Goal: Task Accomplishment & Management: Manage account settings

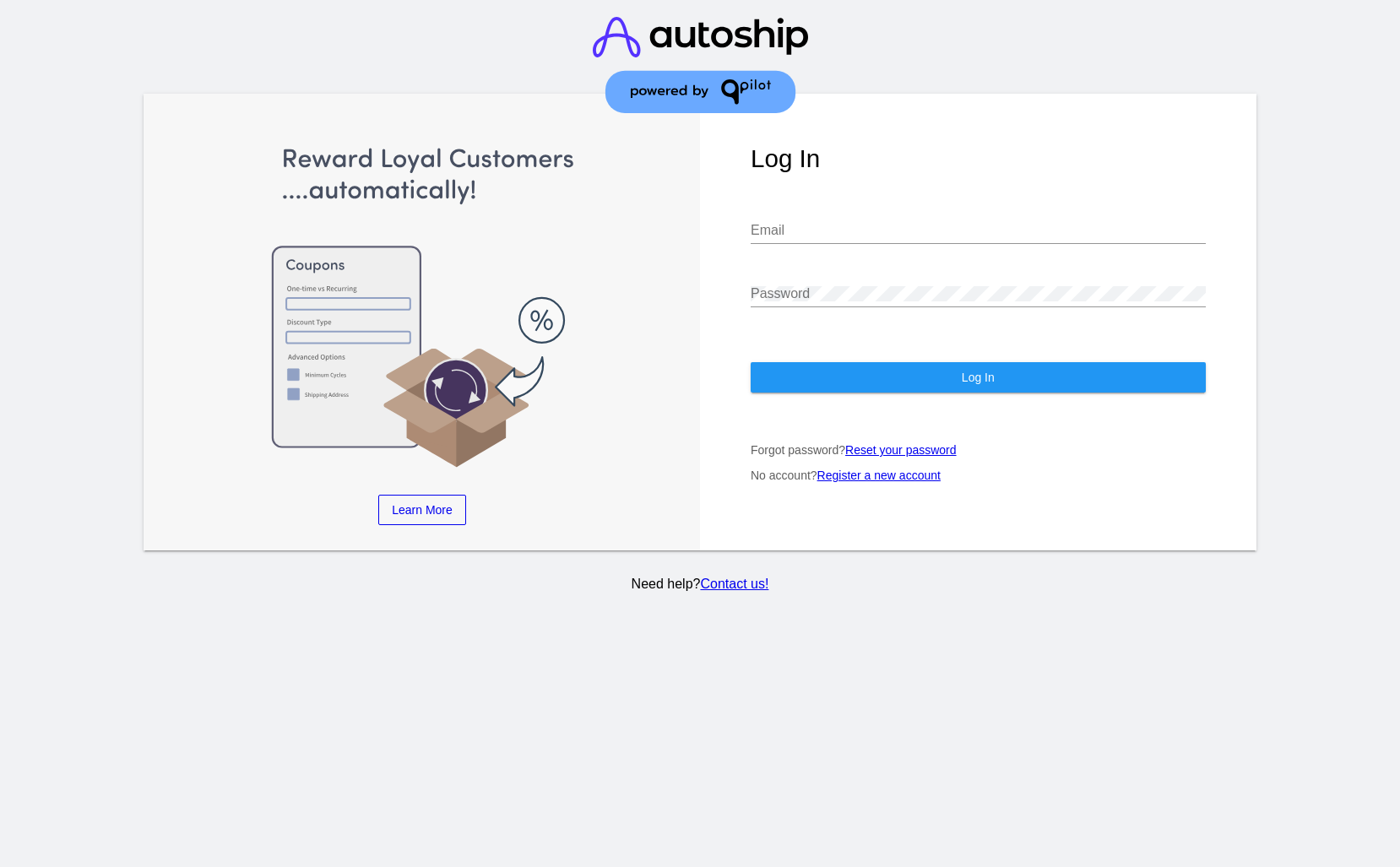
type input "[EMAIL_ADDRESS][DOMAIN_NAME]"
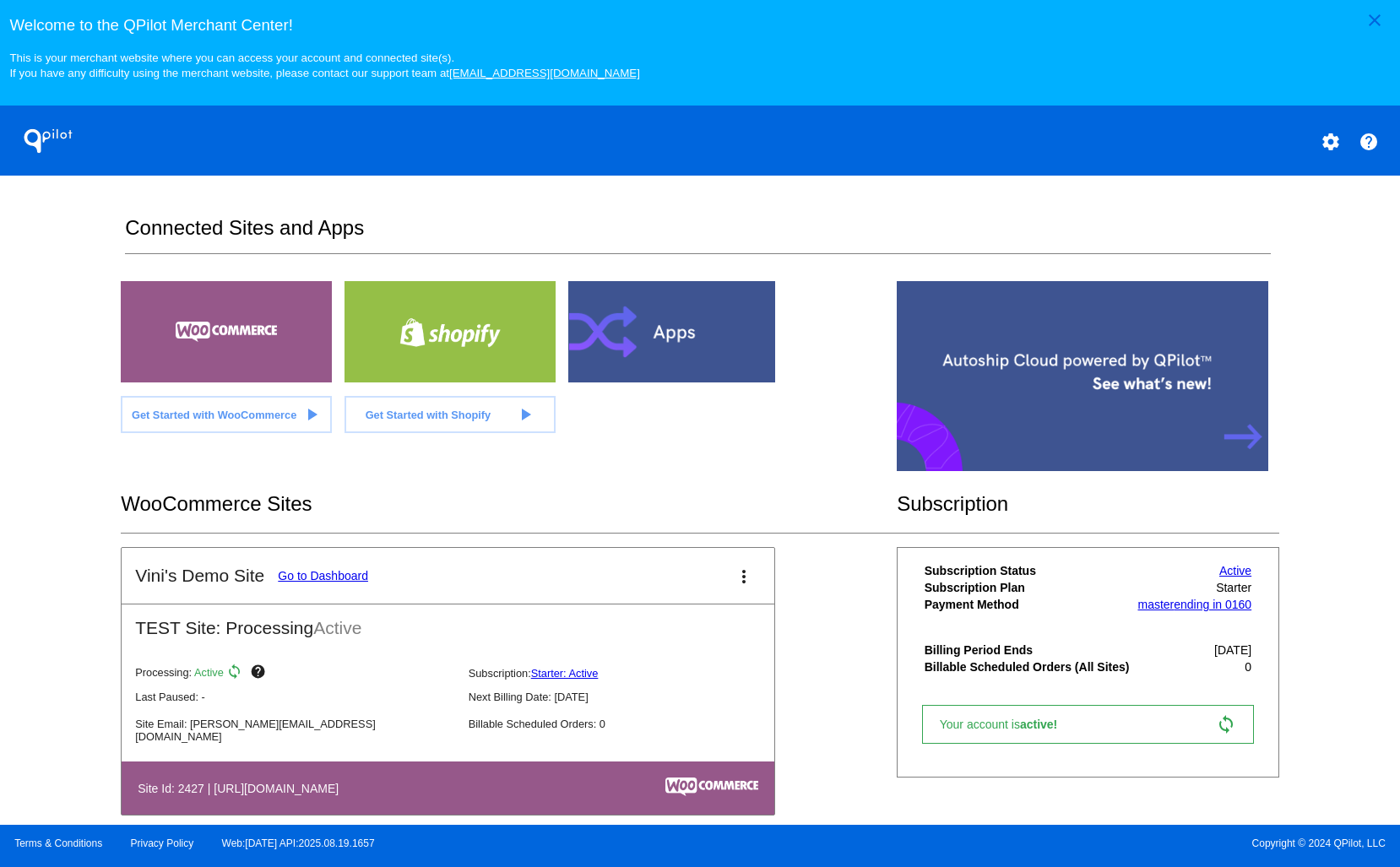
scroll to position [27, 0]
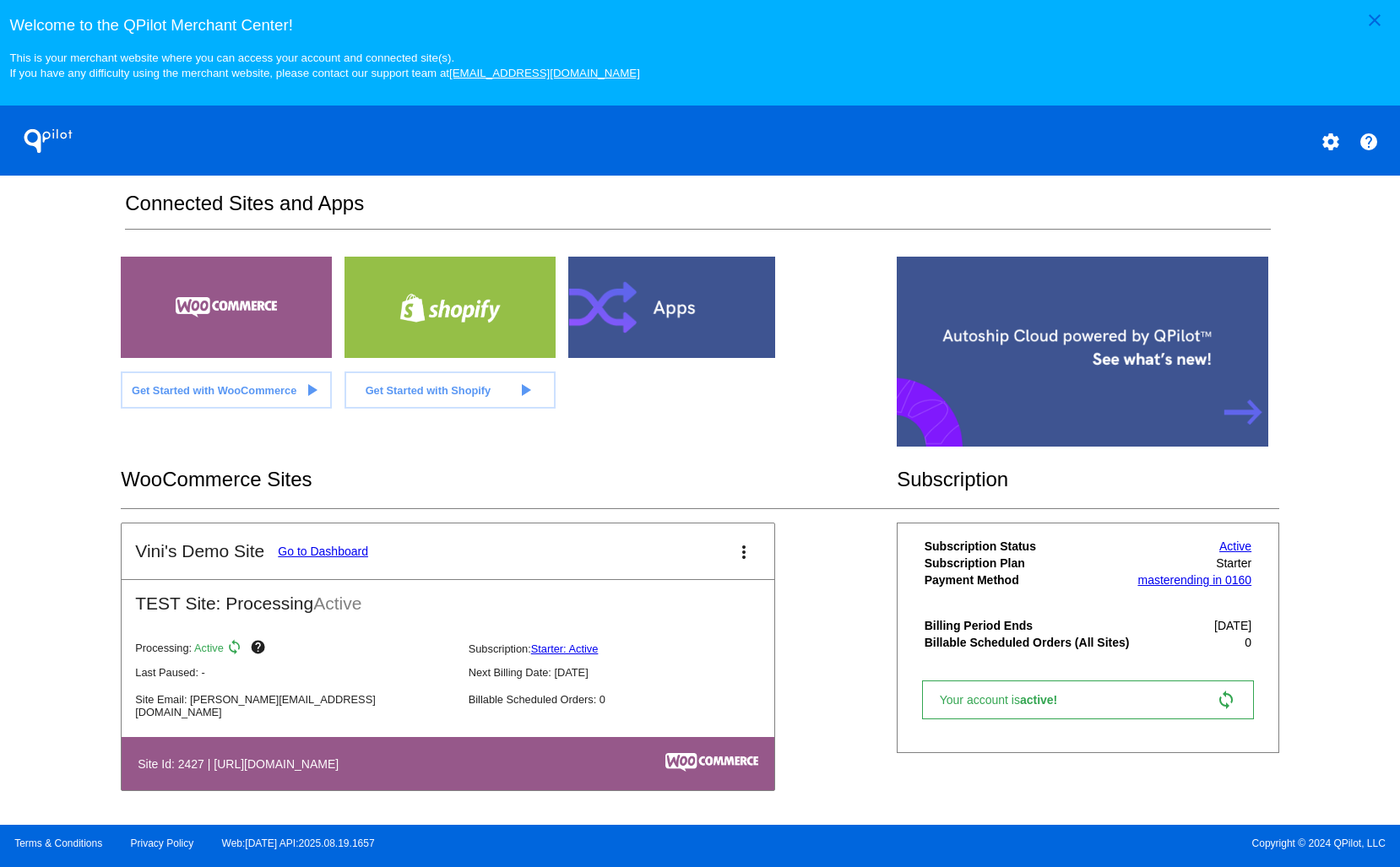
click at [349, 553] on link "Go to Dashboard" at bounding box center [323, 552] width 91 height 13
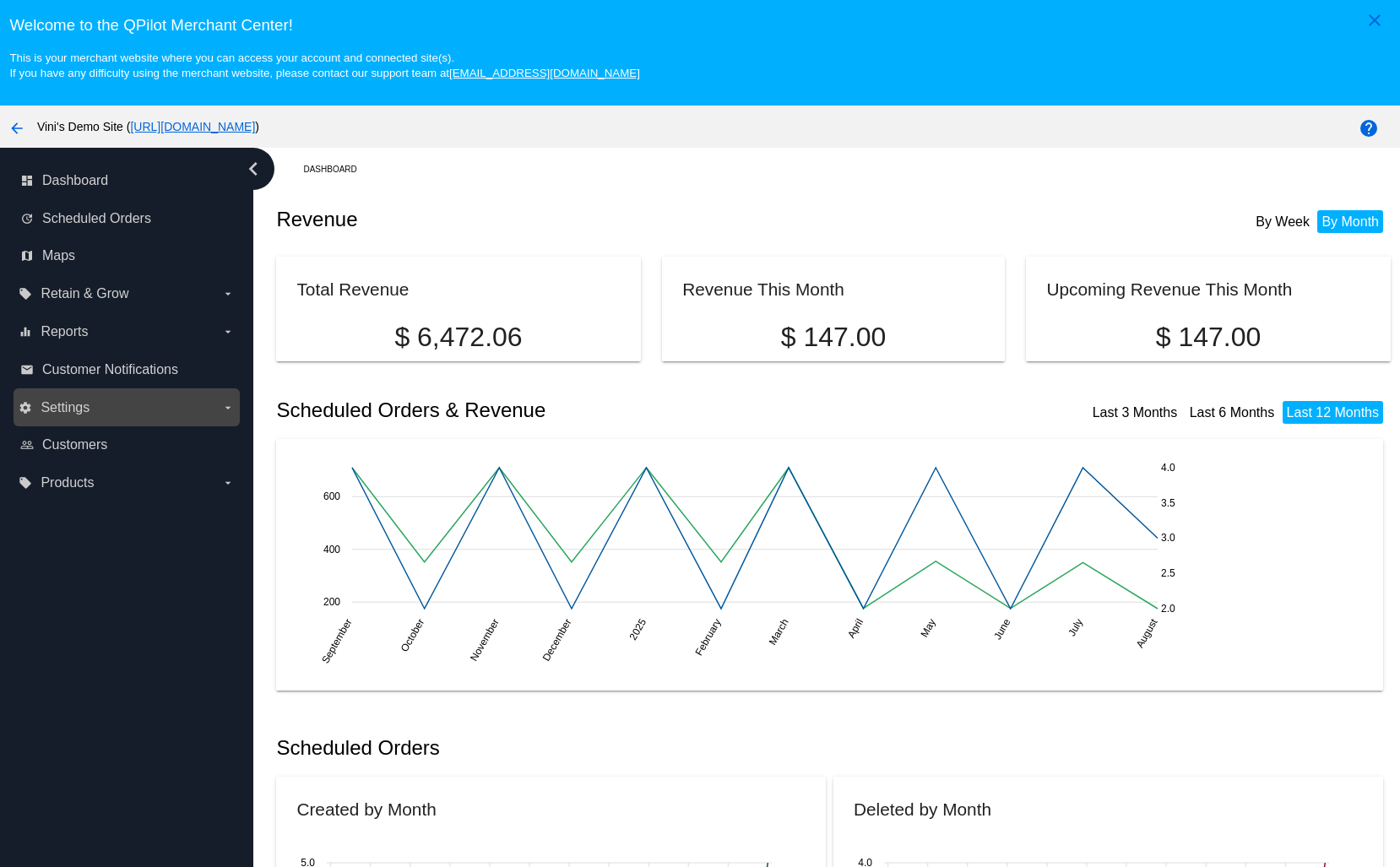
click at [114, 409] on label "settings Settings arrow_drop_down" at bounding box center [125, 408] width 215 height 27
click at [0, 0] on input "settings Settings arrow_drop_down" at bounding box center [0, 0] width 0 height 0
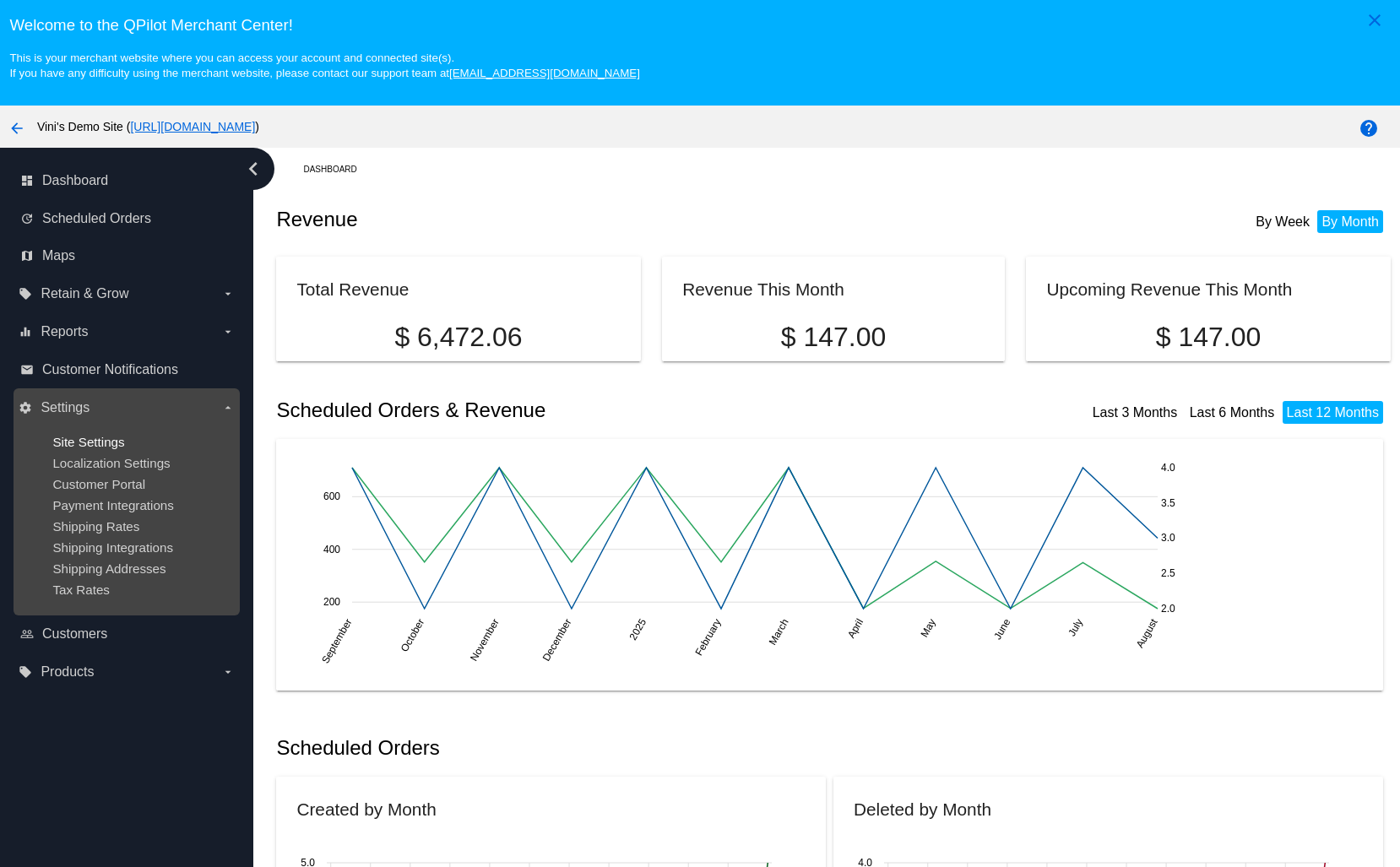
click at [111, 438] on span "Site Settings" at bounding box center [88, 442] width 72 height 14
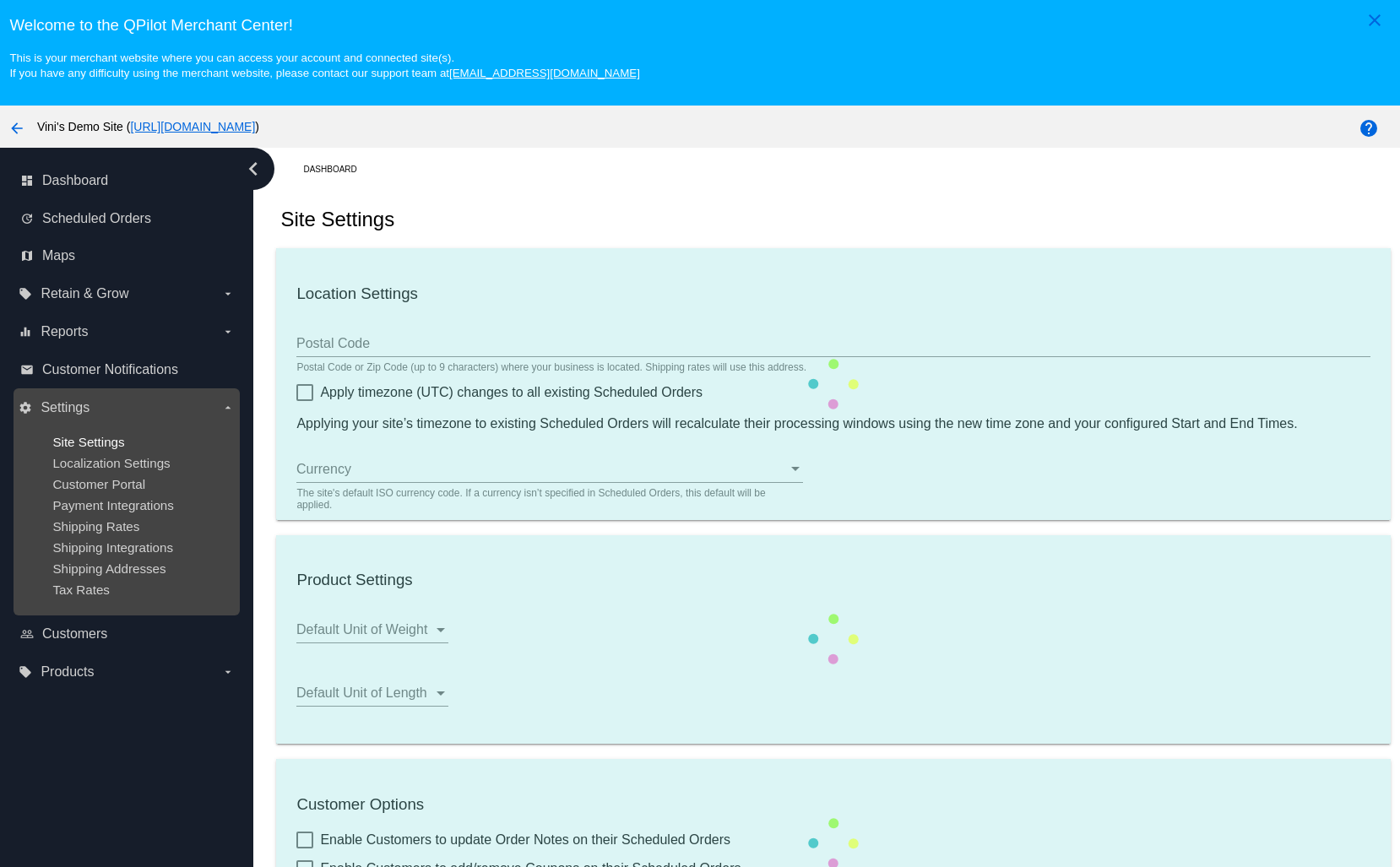
type input "00:00"
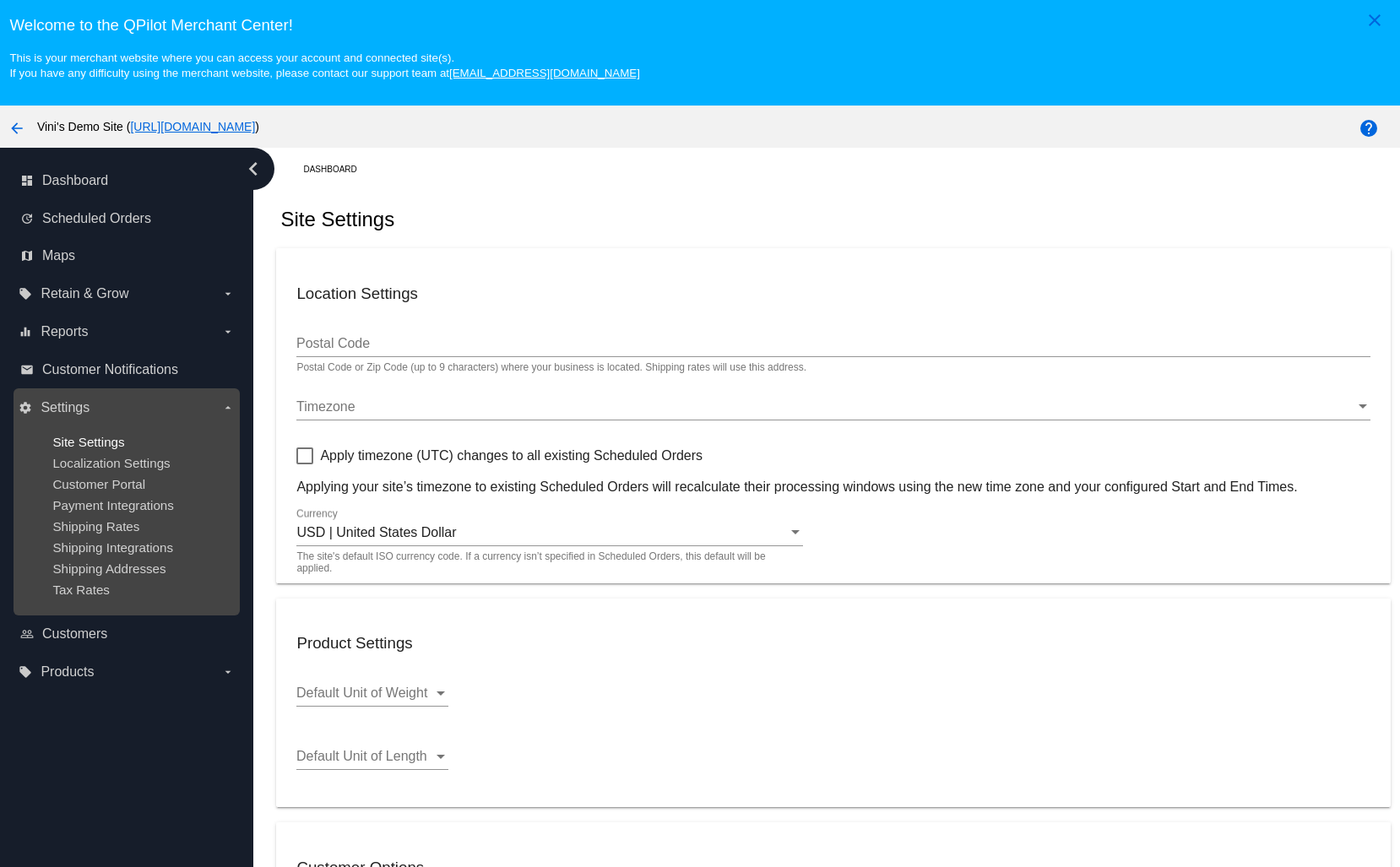
checkbox input "true"
click at [88, 431] on ul "Site Settings Localization Settings Customer Portal Payment Integrations Shippi…" at bounding box center [125, 516] width 215 height 189
checkbox input "true"
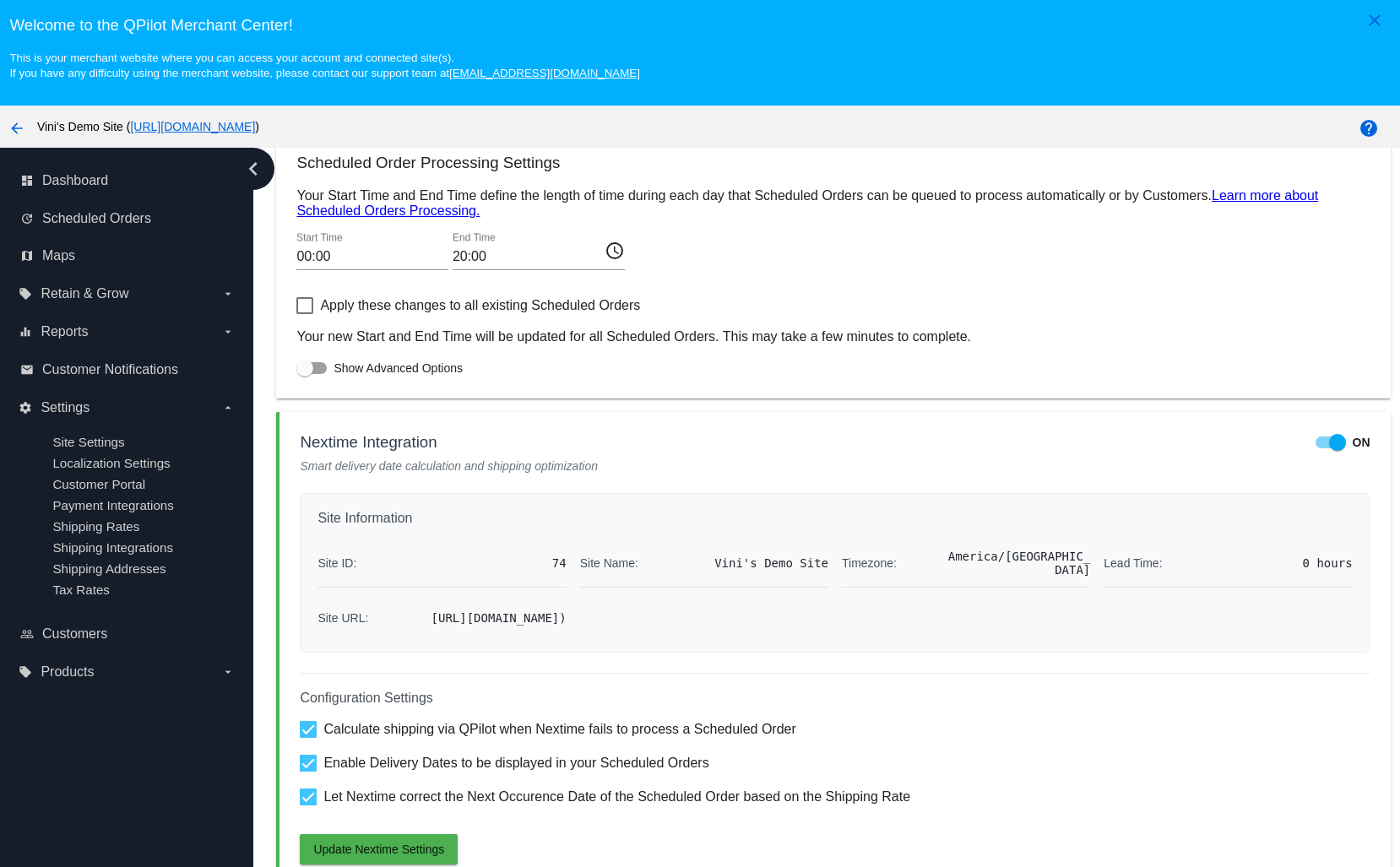
scroll to position [106, 0]
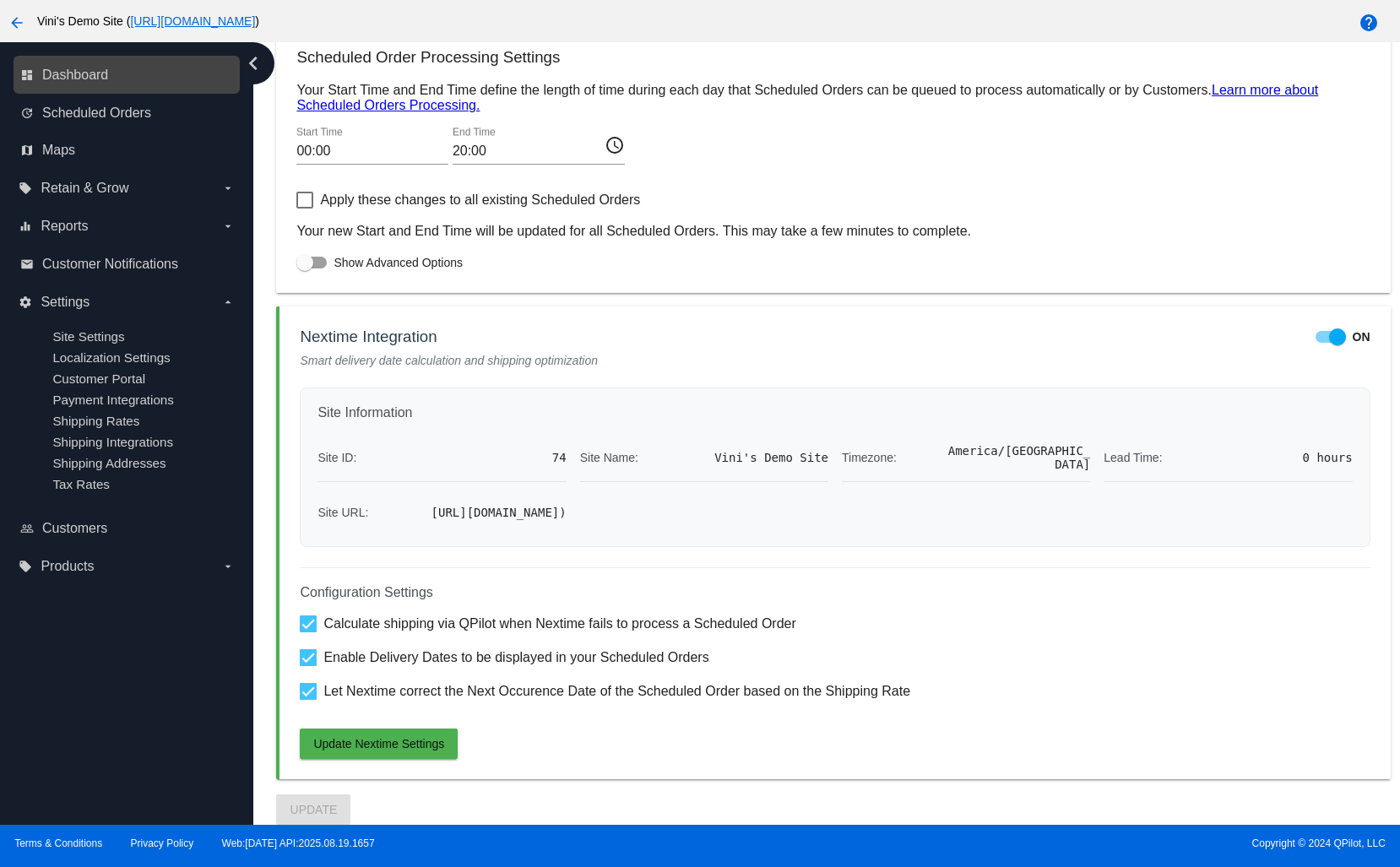
click at [137, 79] on link "dashboard Dashboard" at bounding box center [127, 75] width 214 height 27
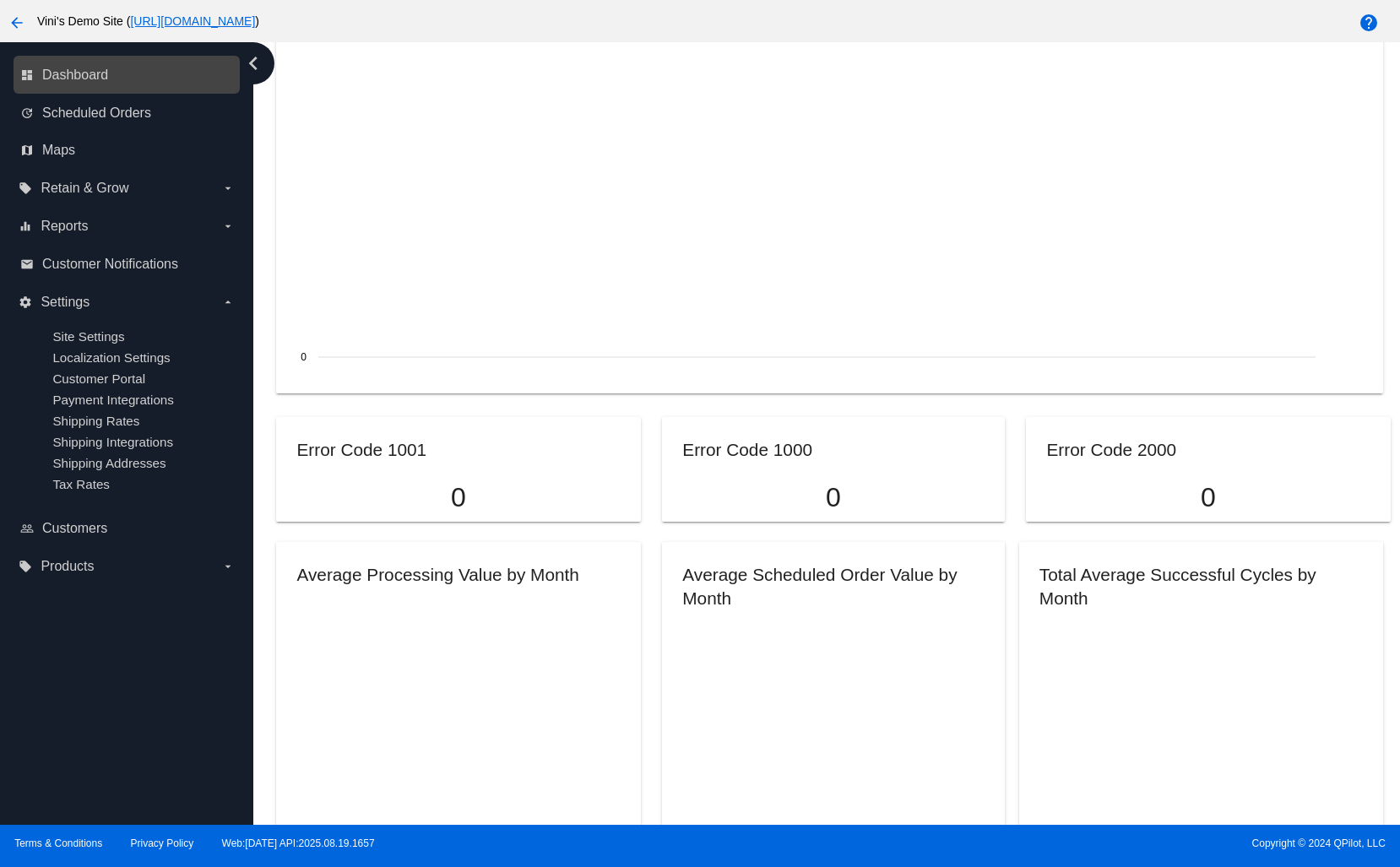
click at [98, 93] on div "dashboard Dashboard" at bounding box center [126, 75] width 226 height 38
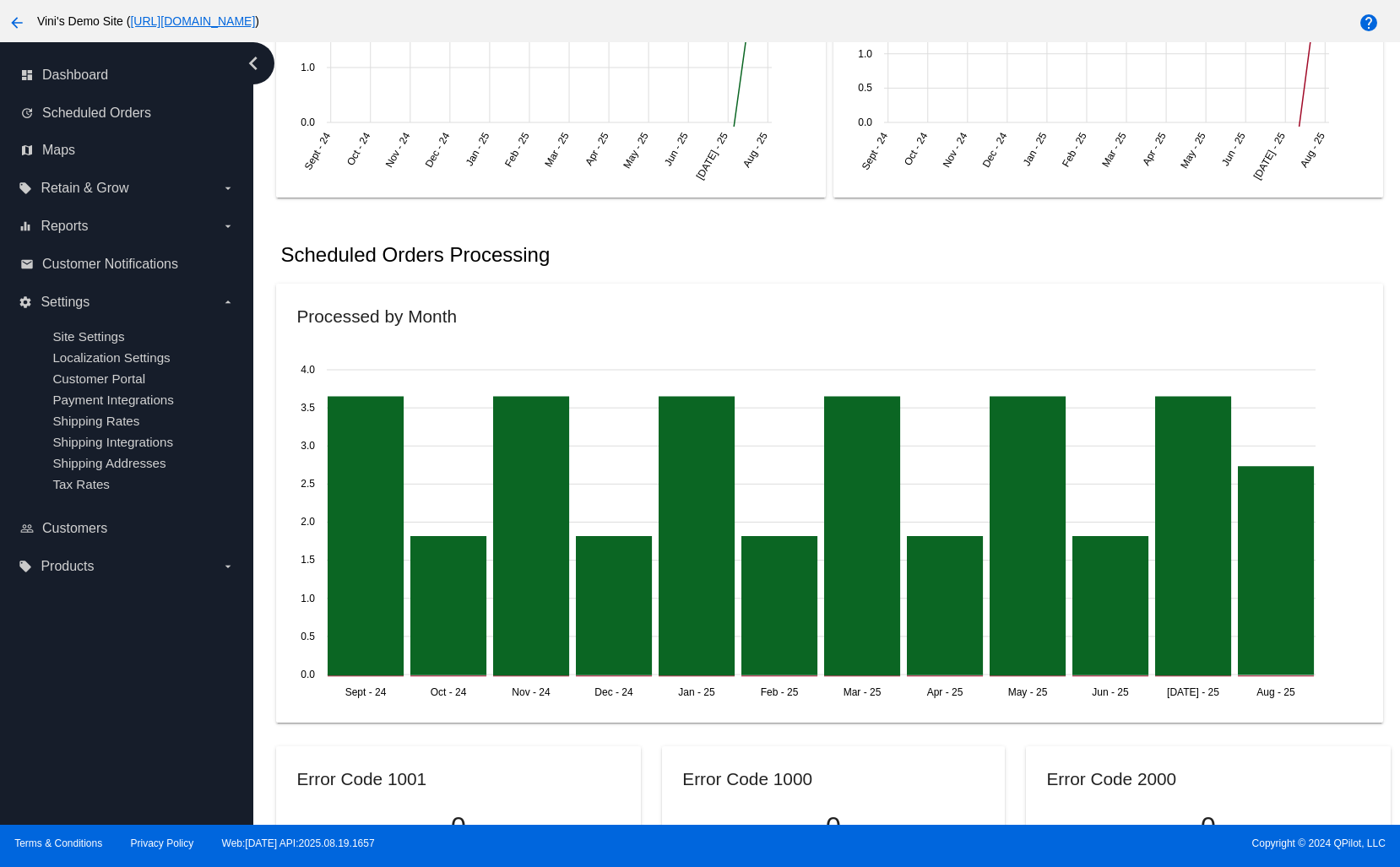
scroll to position [396, 0]
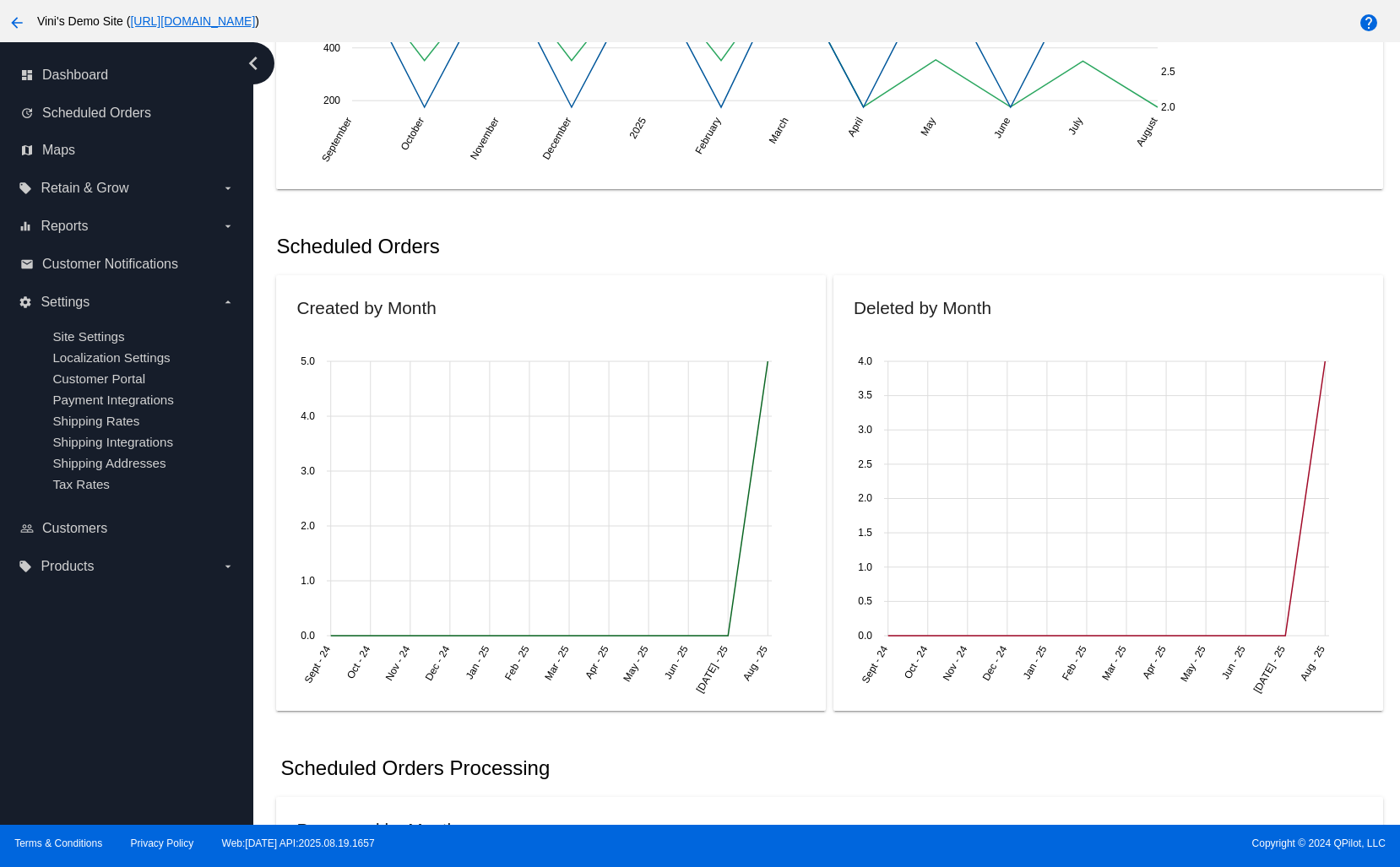
click at [22, 15] on mat-icon "arrow_back" at bounding box center [16, 22] width 20 height 20
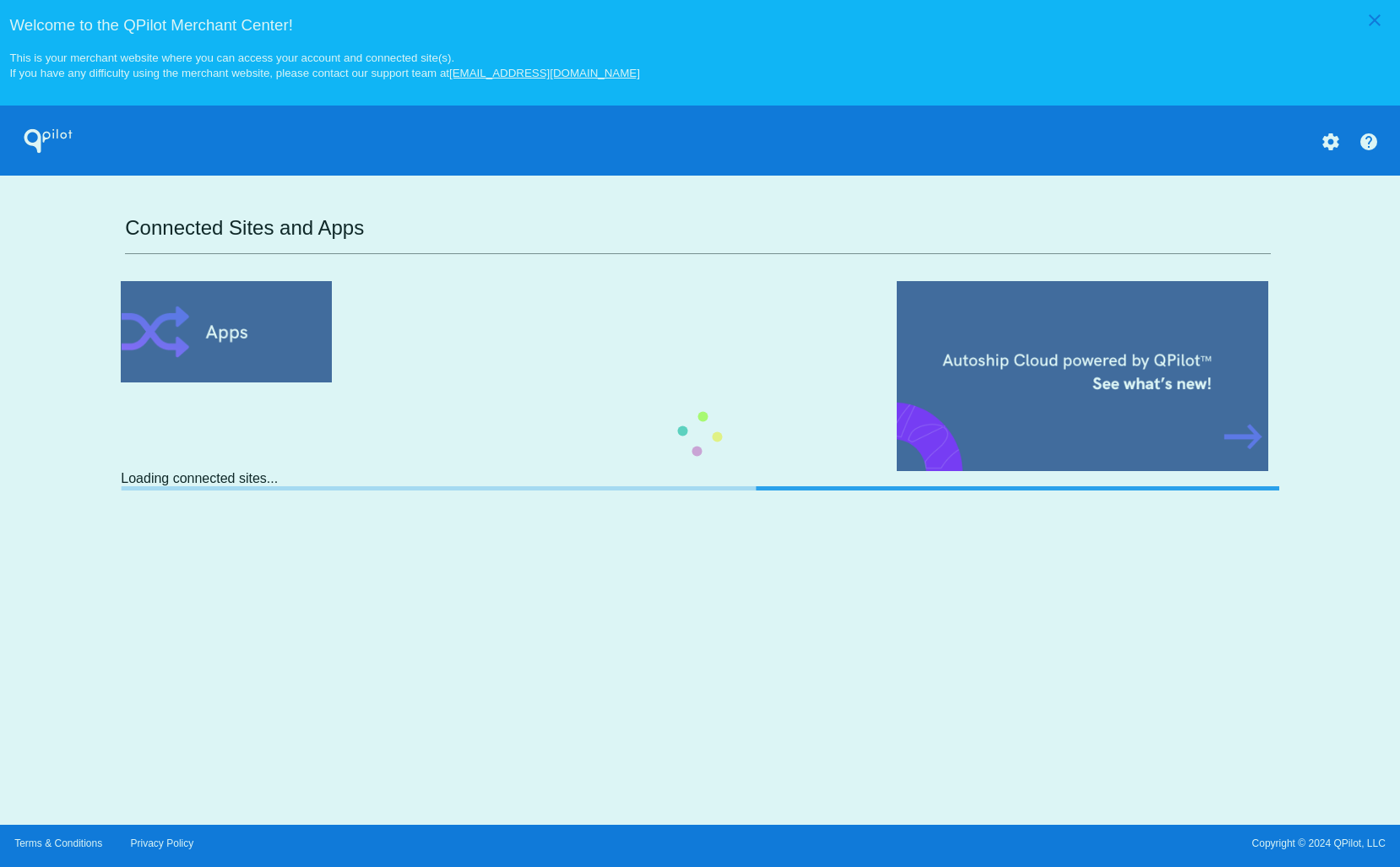
click at [22, 15] on div "close Welcome to the [GEOGRAPHIC_DATA]! This is your merchant website where you…" at bounding box center [700, 412] width 1400 height 825
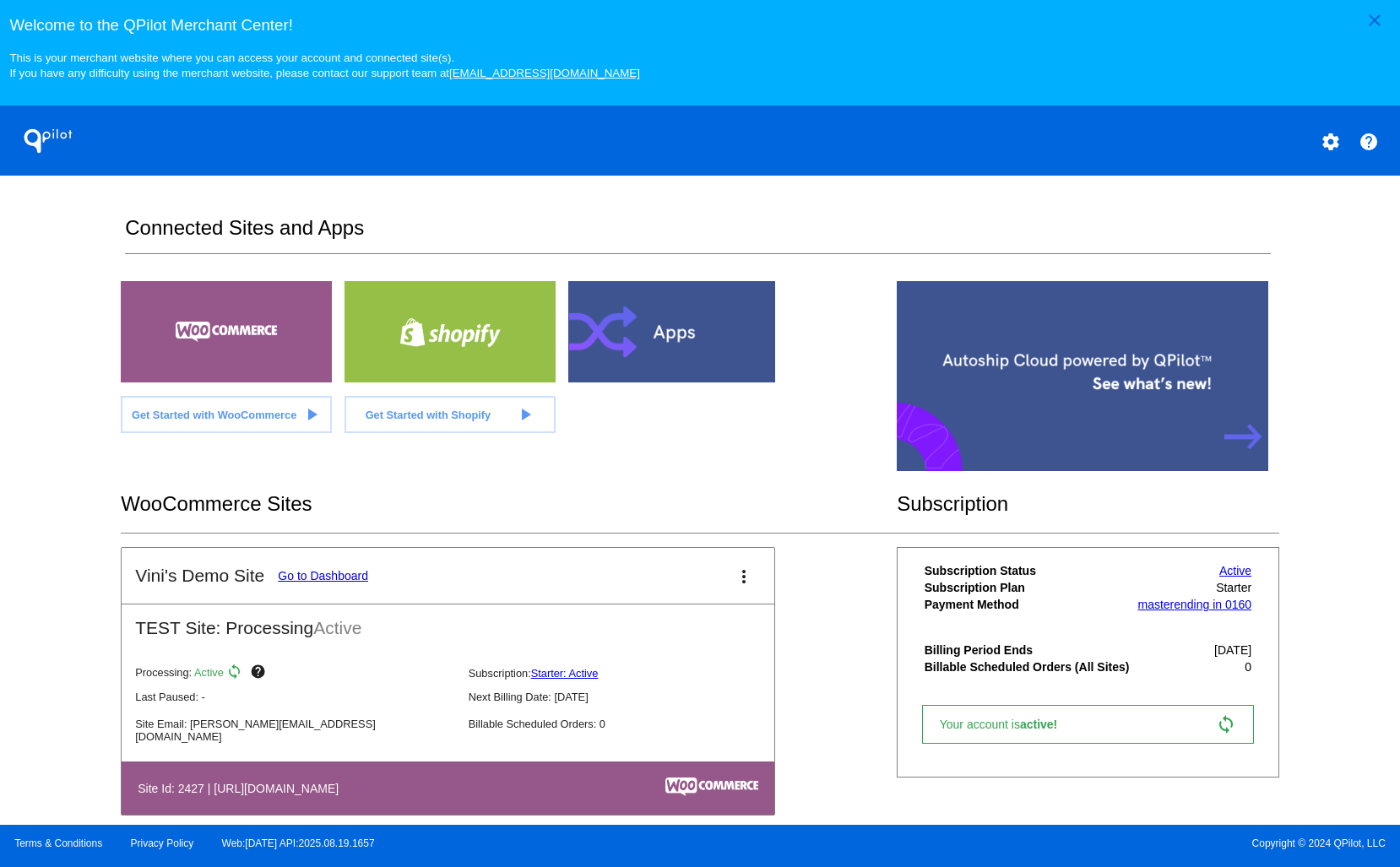
scroll to position [27, 0]
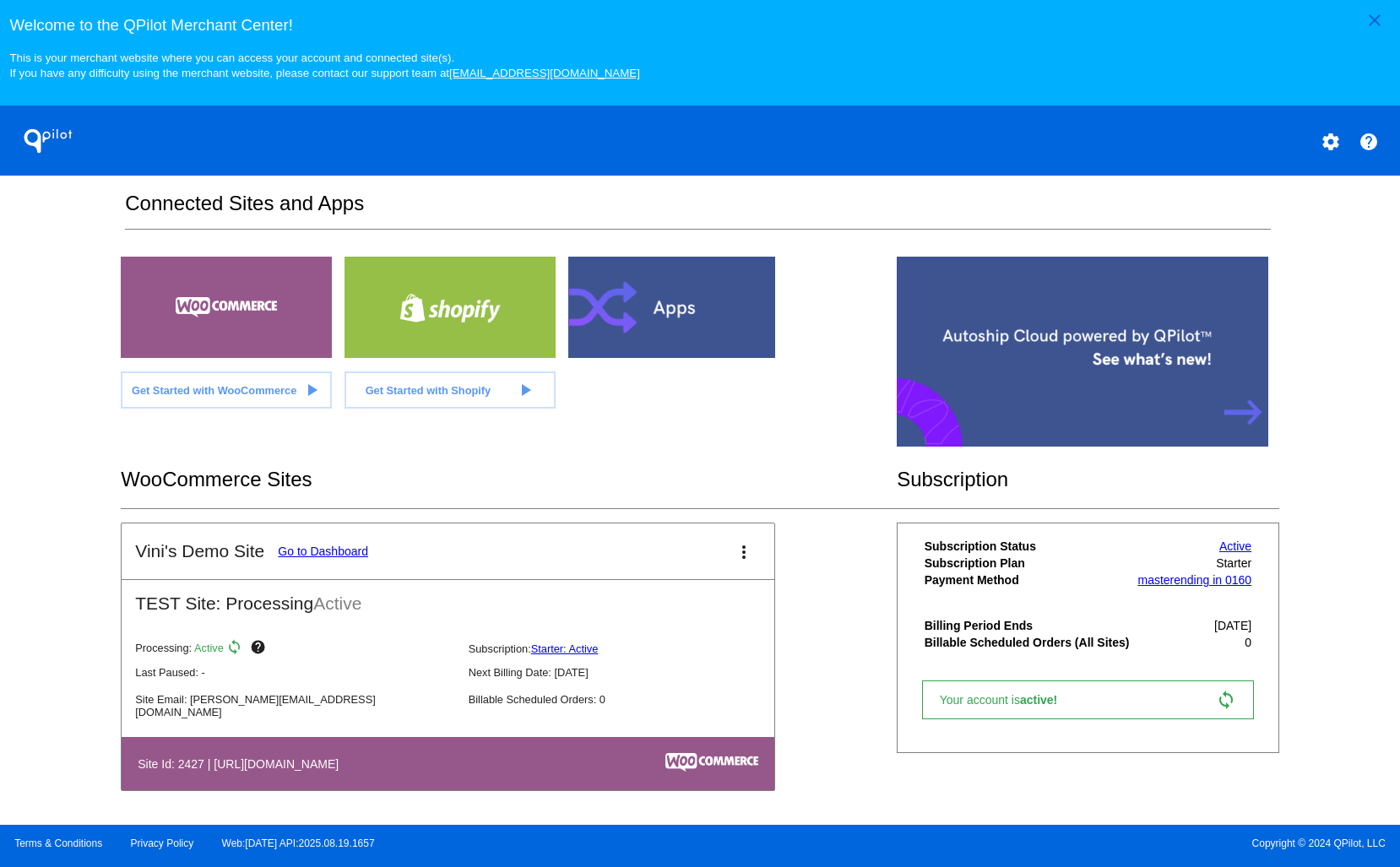
click at [353, 547] on link "Go to Dashboard" at bounding box center [323, 552] width 91 height 13
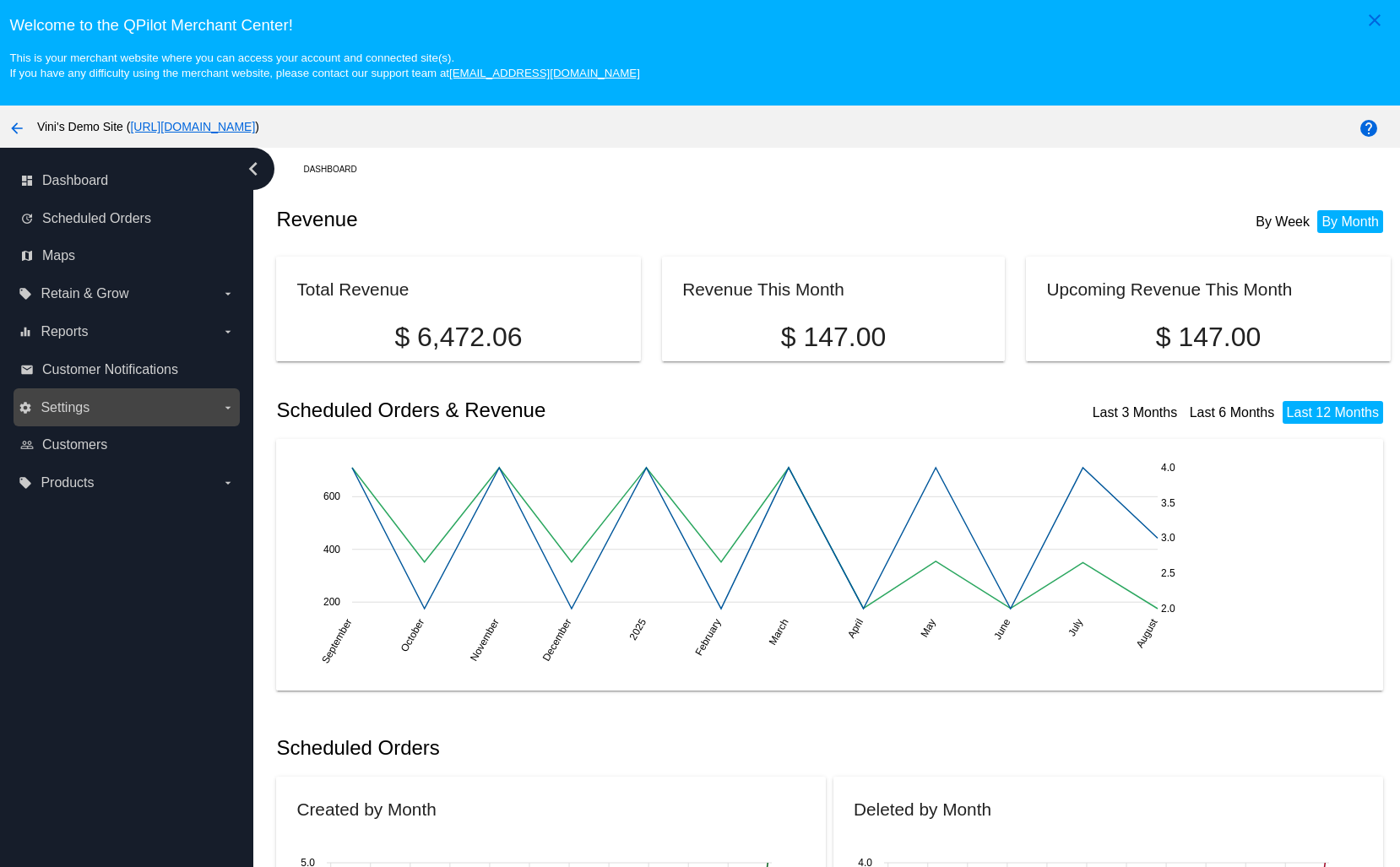
click at [112, 407] on label "settings Settings arrow_drop_down" at bounding box center [125, 408] width 215 height 27
click at [0, 0] on input "settings Settings arrow_drop_down" at bounding box center [0, 0] width 0 height 0
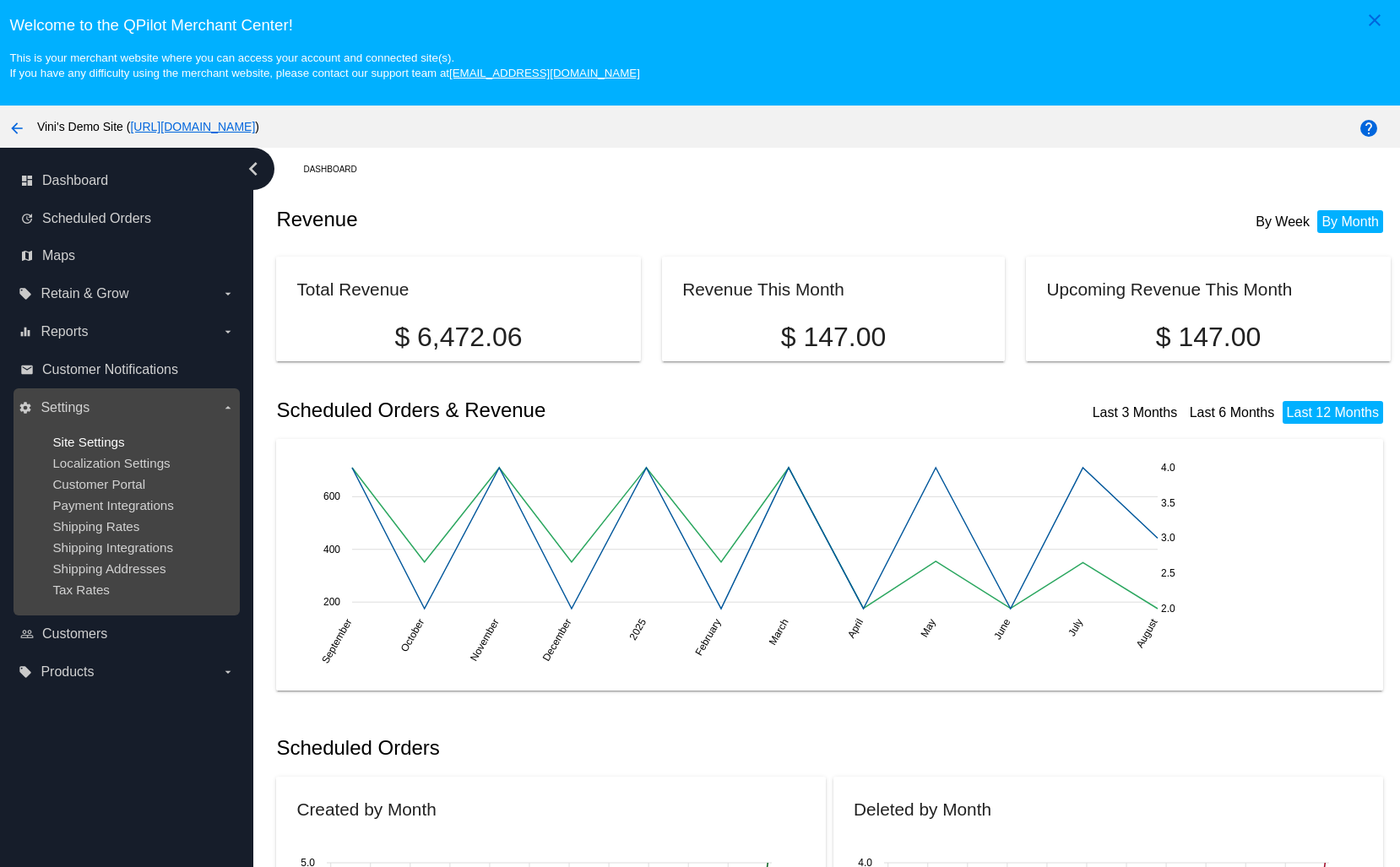
click at [114, 441] on span "Site Settings" at bounding box center [88, 442] width 72 height 14
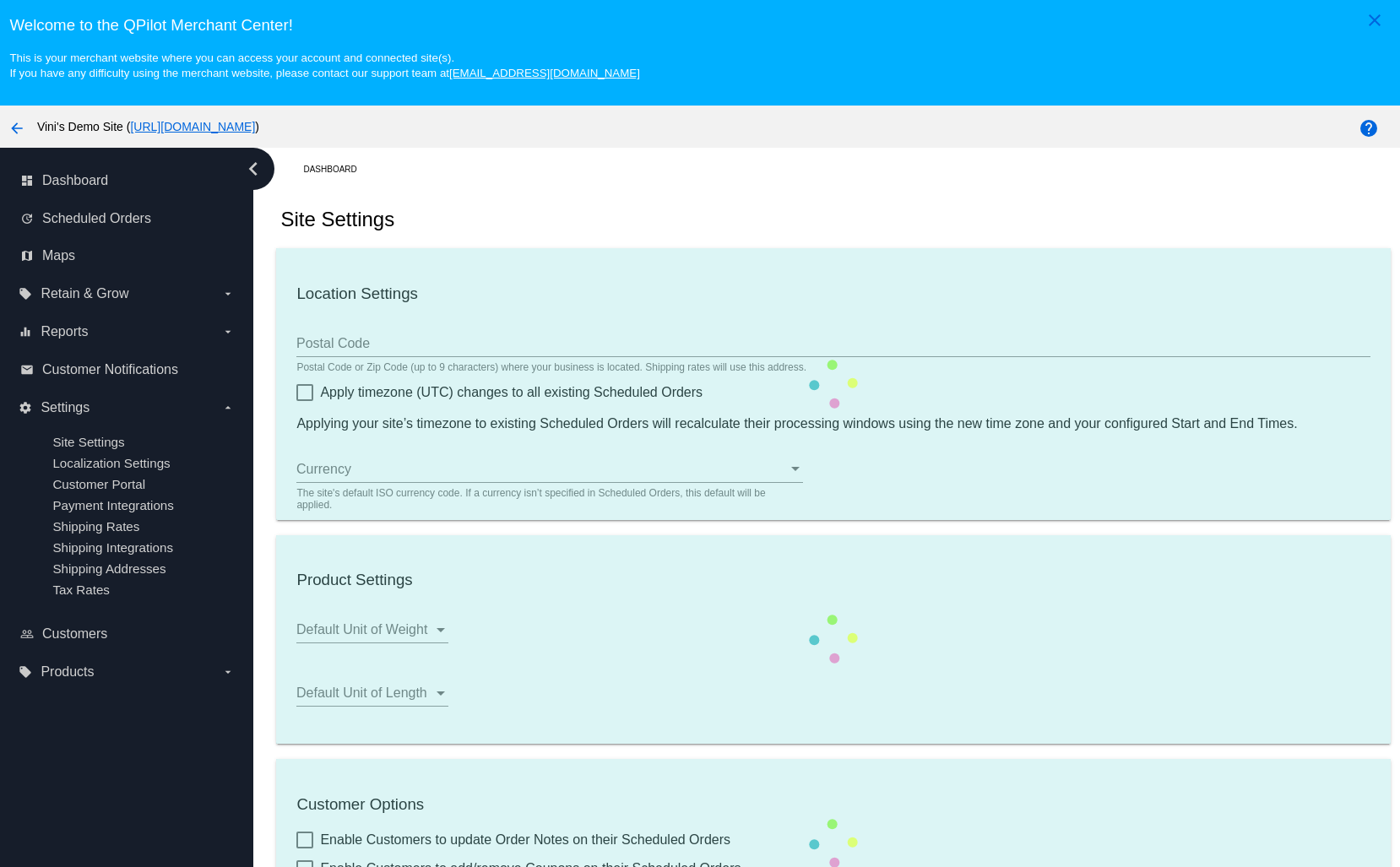
type input "00:00"
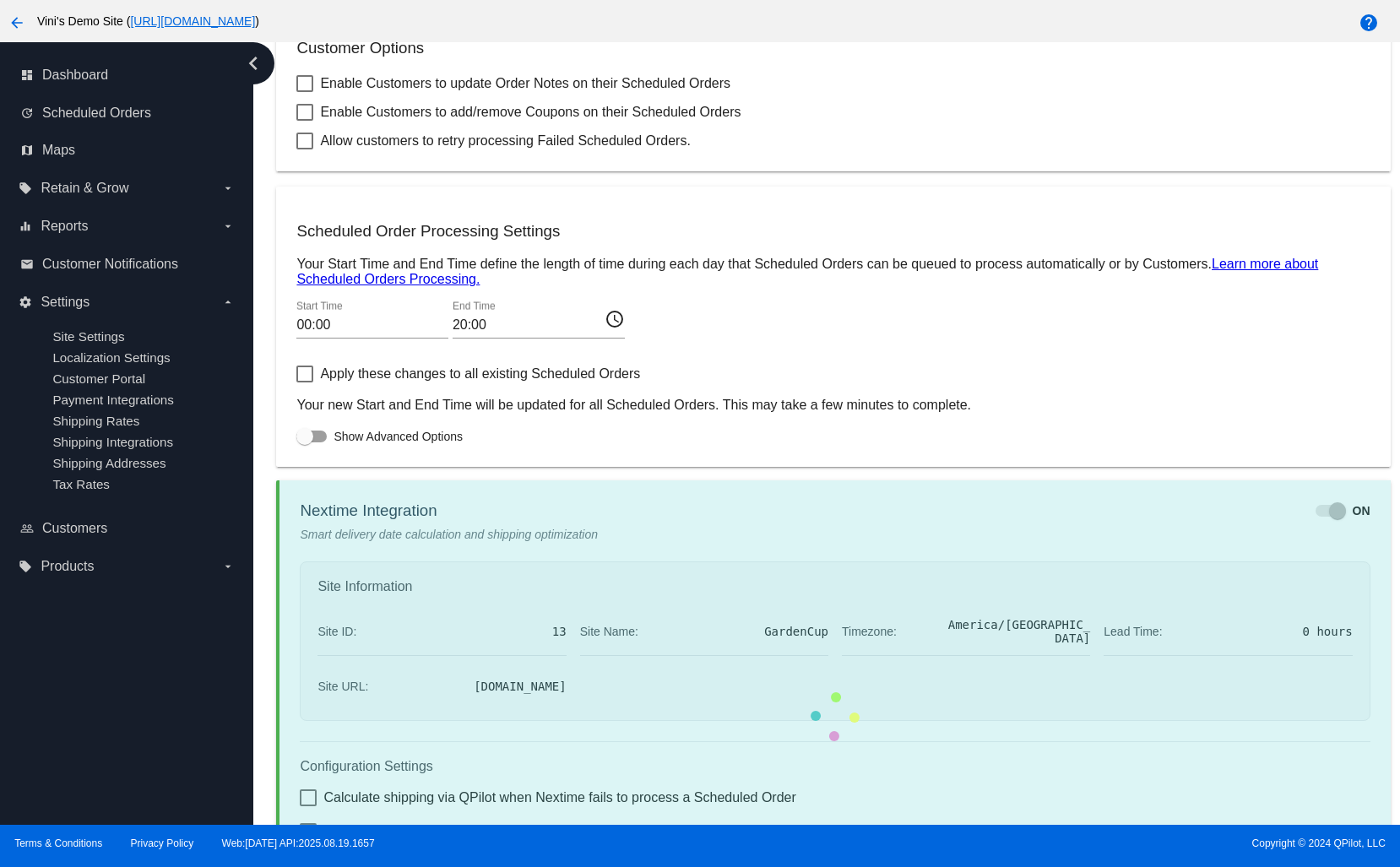
scroll to position [896, 0]
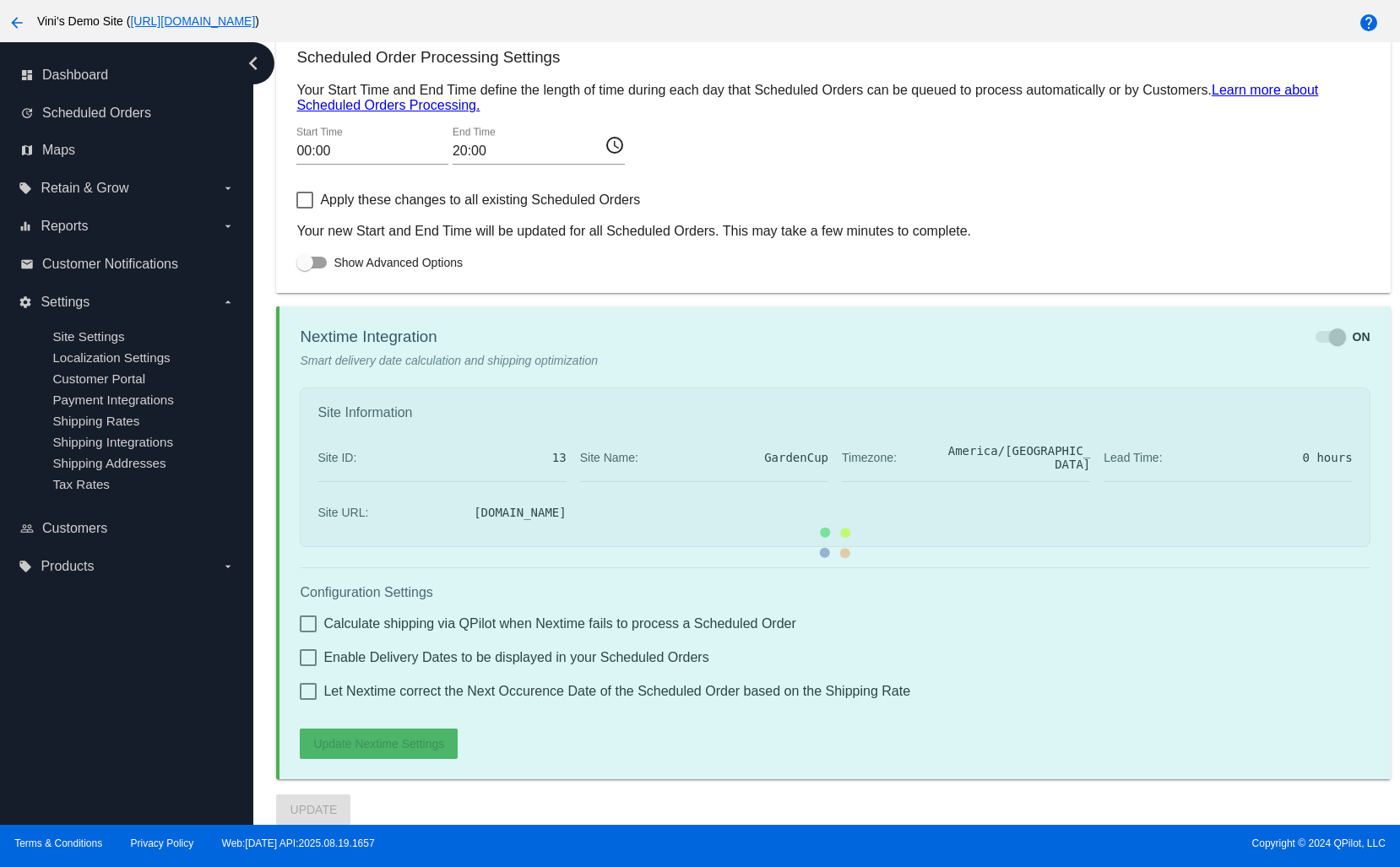
checkbox input "true"
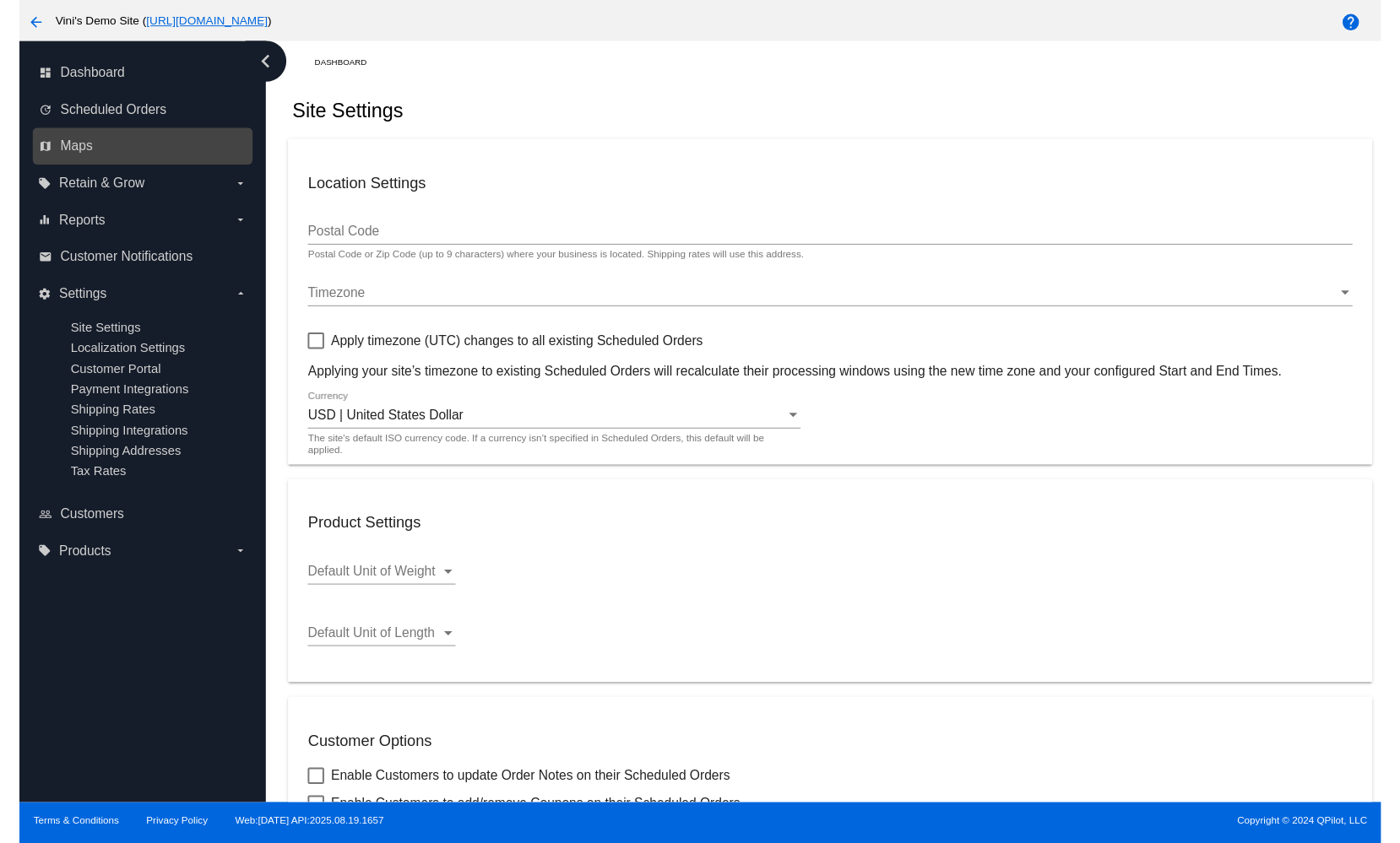
scroll to position [0, 0]
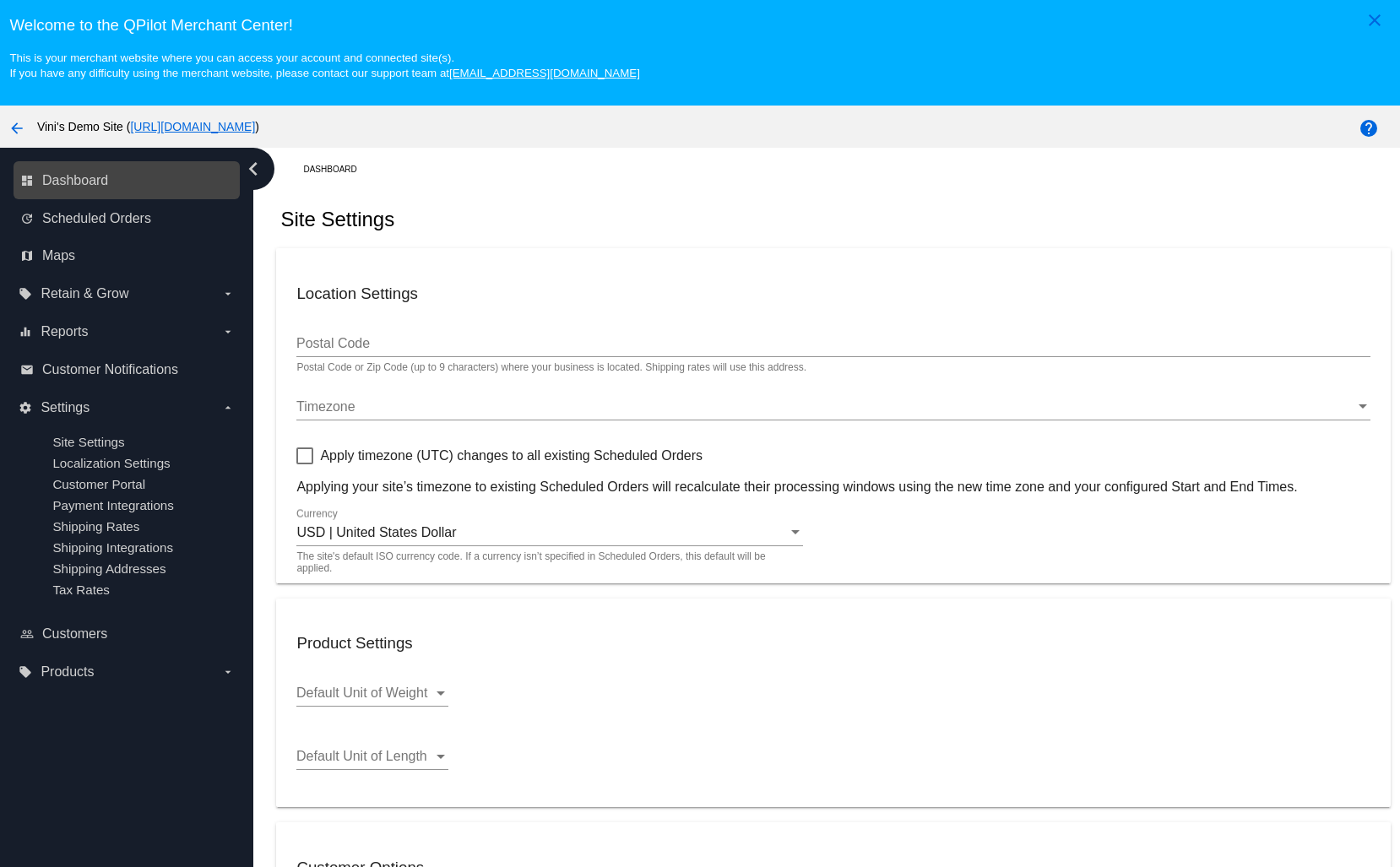
click at [109, 184] on link "dashboard Dashboard" at bounding box center [127, 181] width 214 height 27
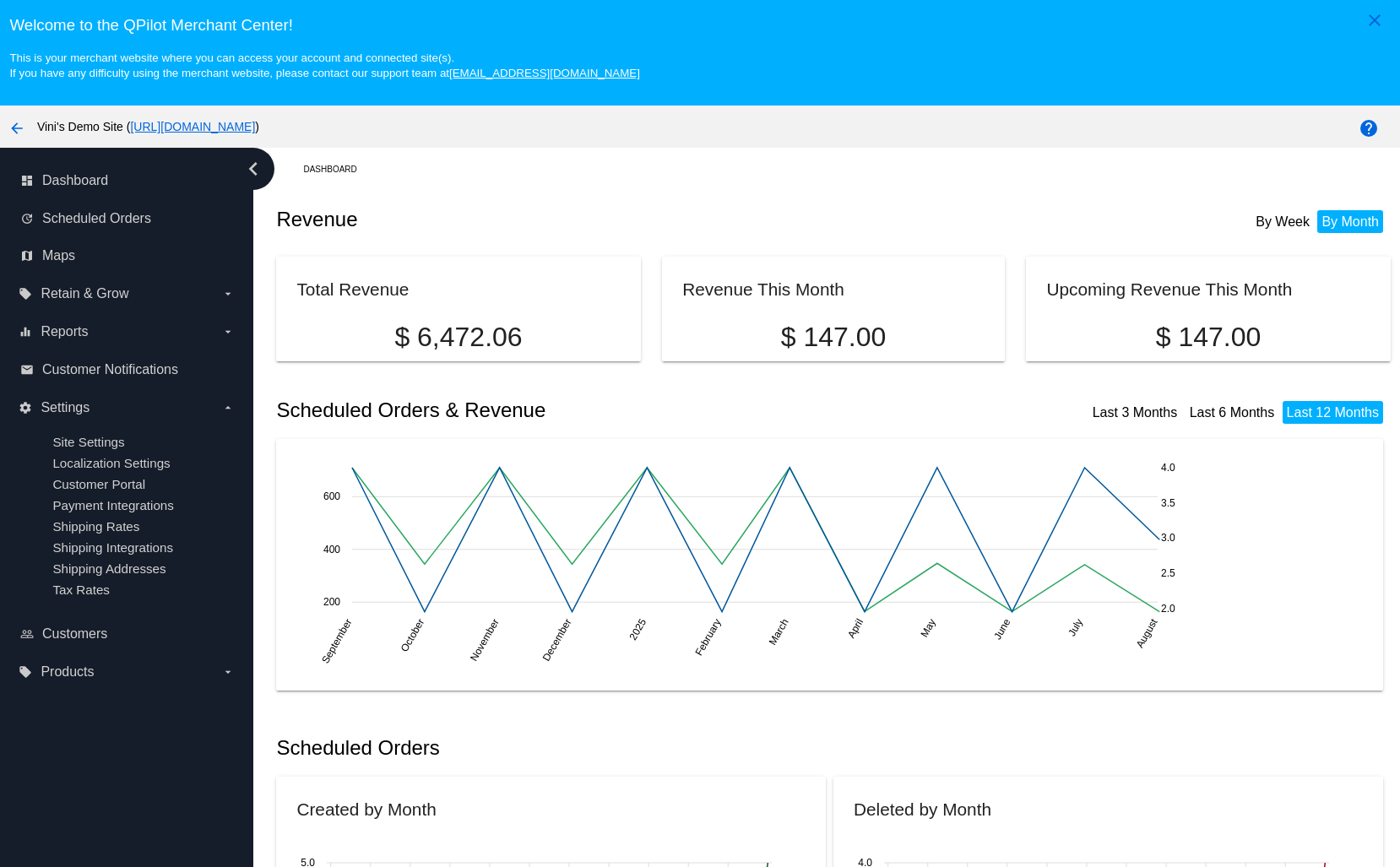
click at [255, 134] on link "[URL][DOMAIN_NAME]" at bounding box center [192, 126] width 125 height 13
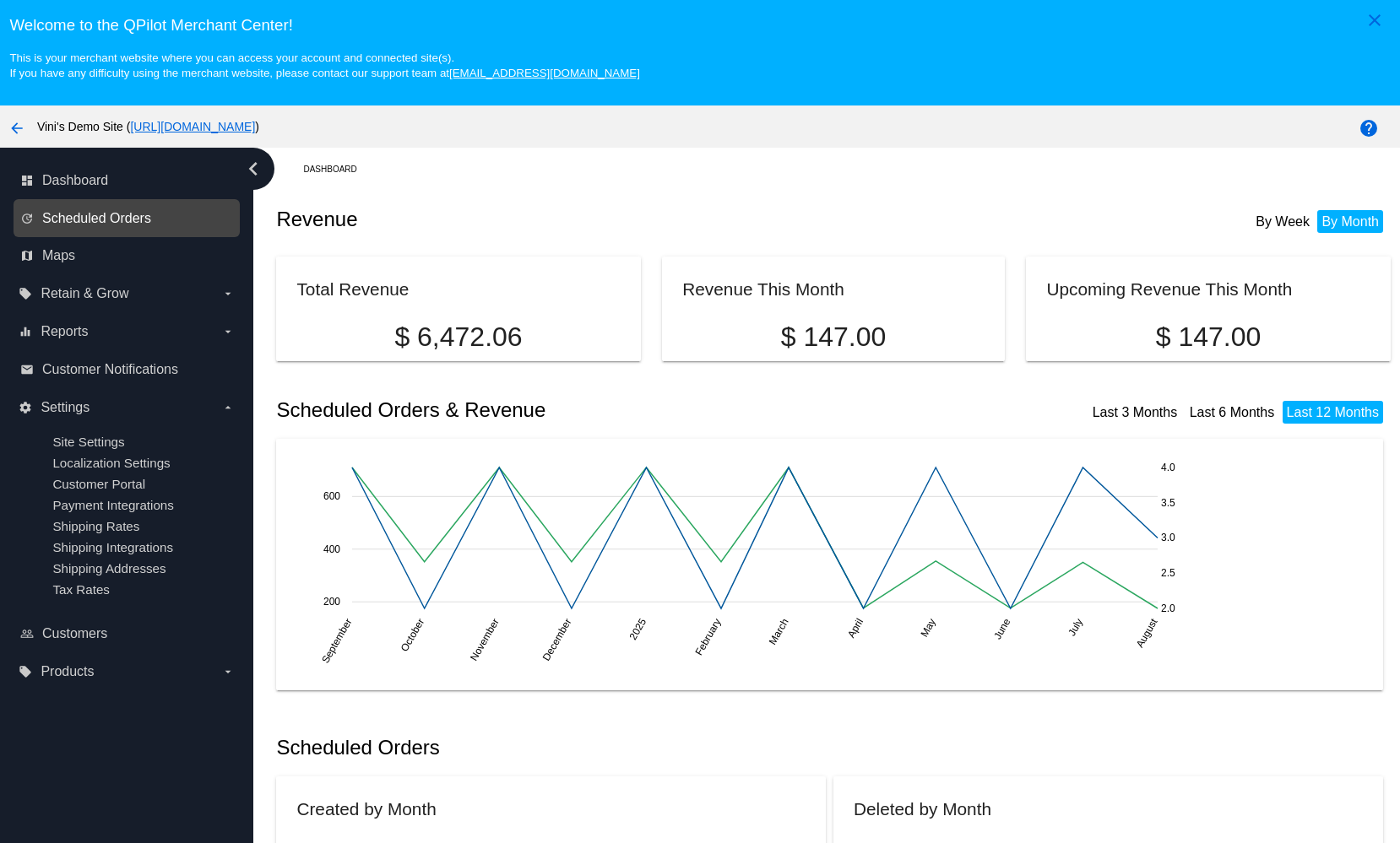
click at [111, 223] on span "Scheduled Orders" at bounding box center [97, 219] width 109 height 15
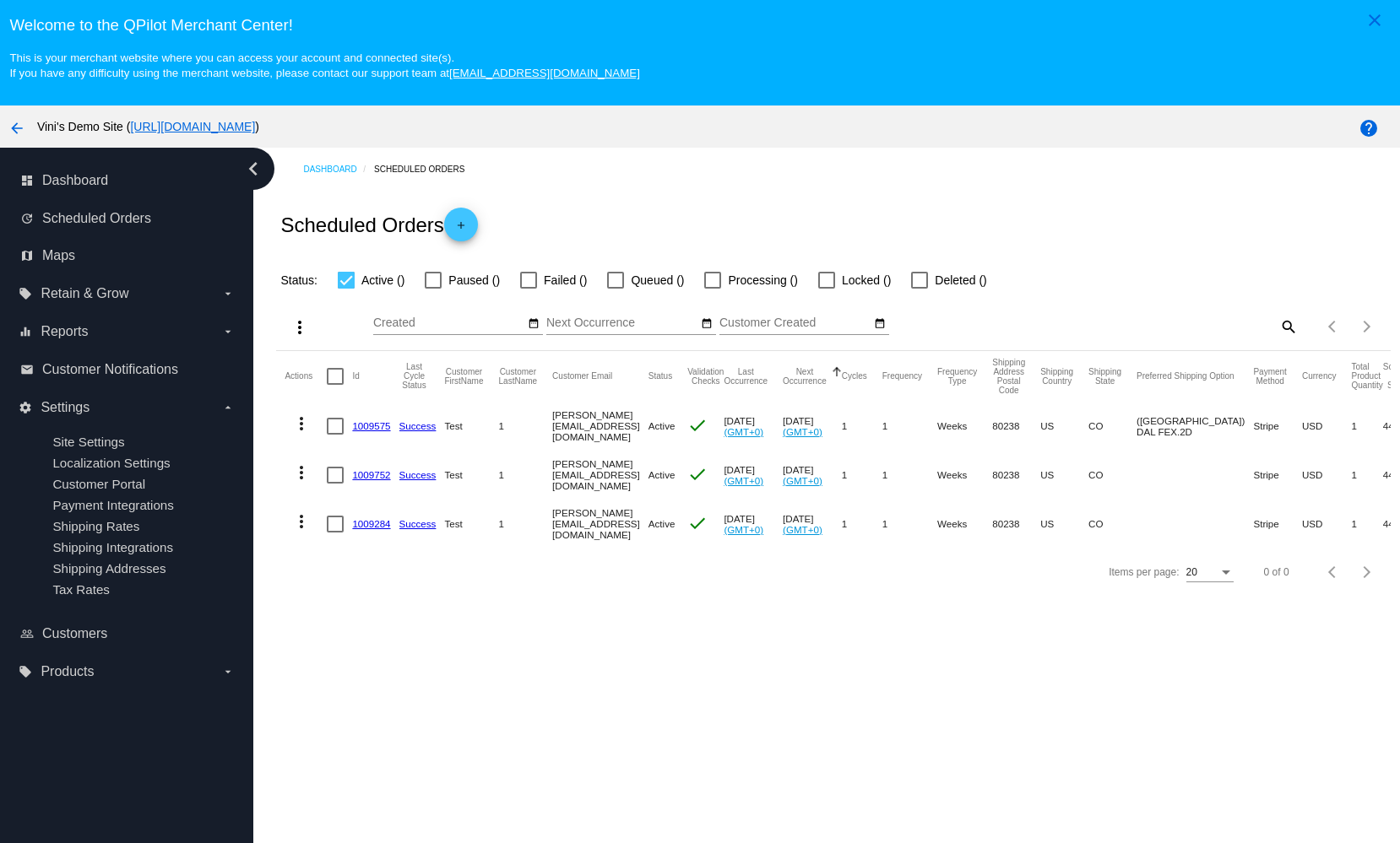
click at [75, 446] on span "Site Settings" at bounding box center [88, 442] width 72 height 14
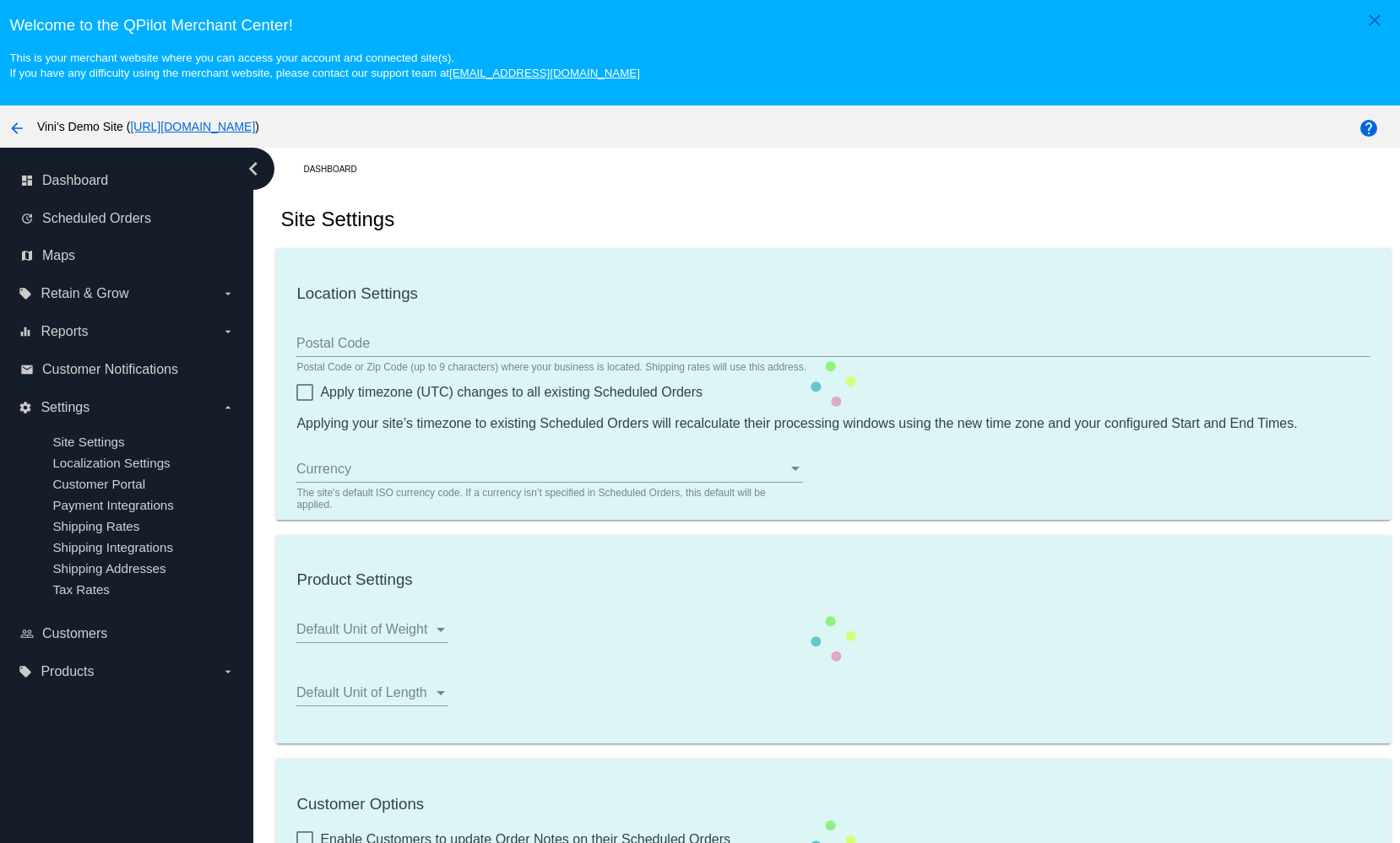
type input "00:00"
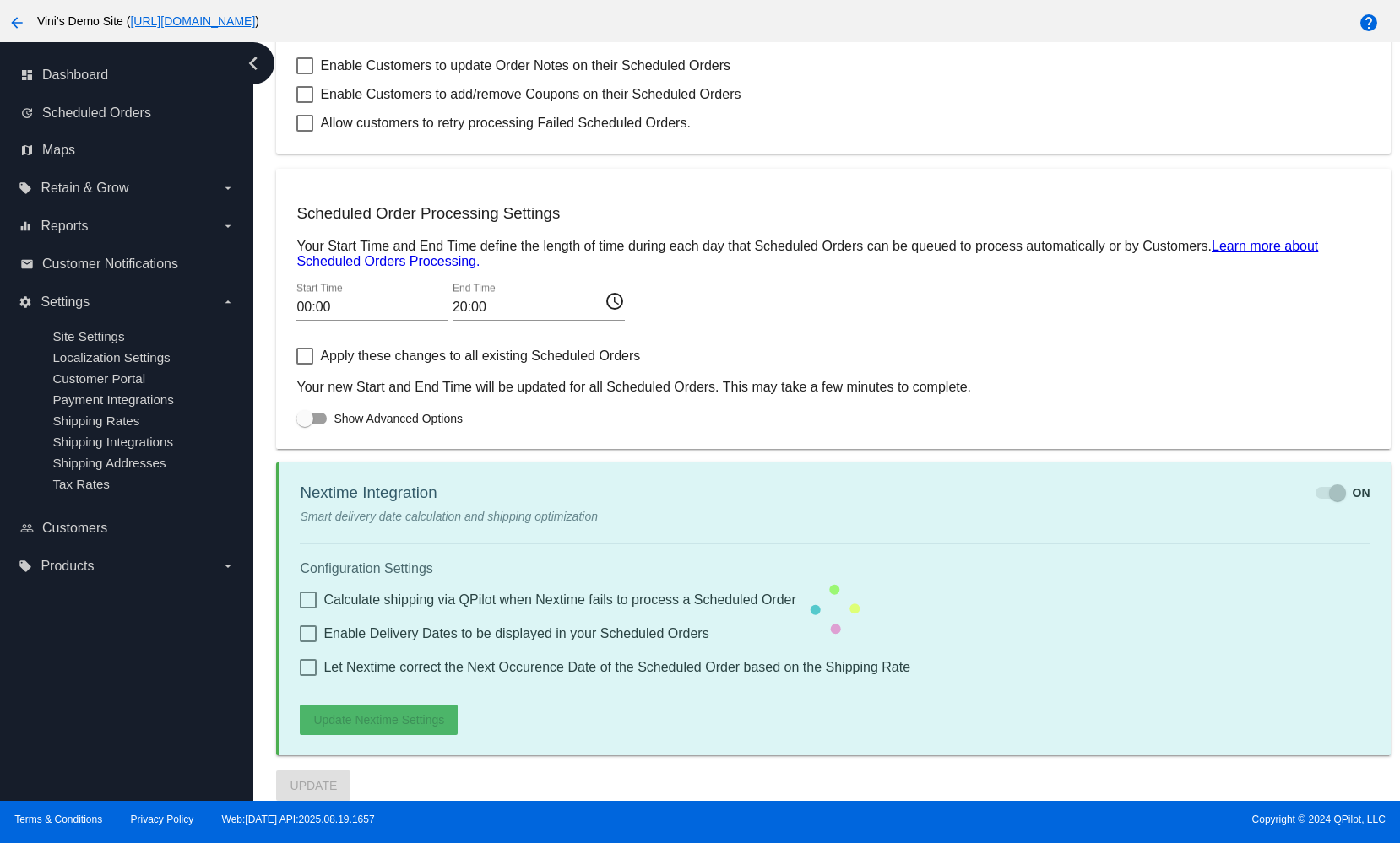
checkbox input "true"
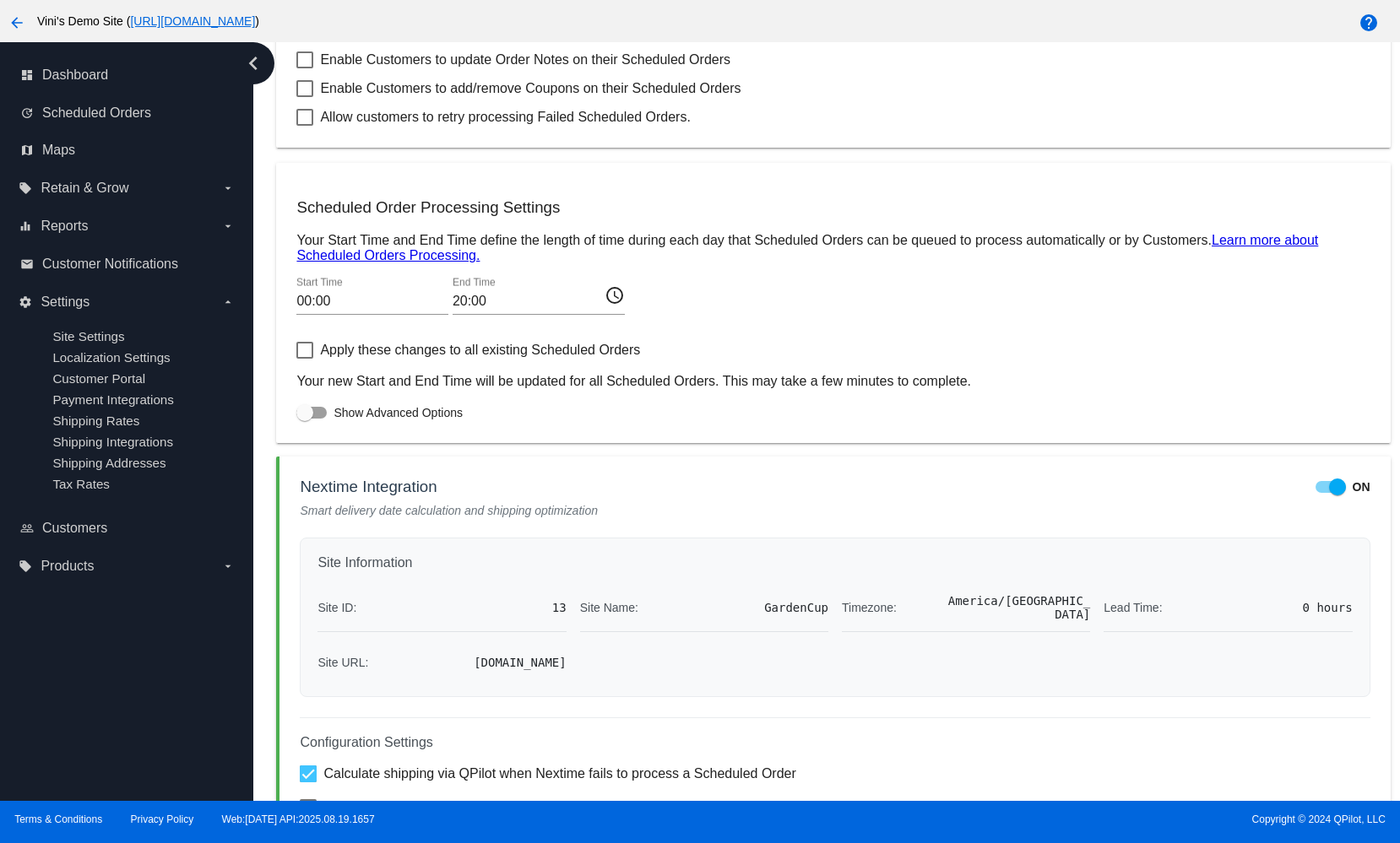
scroll to position [919, 0]
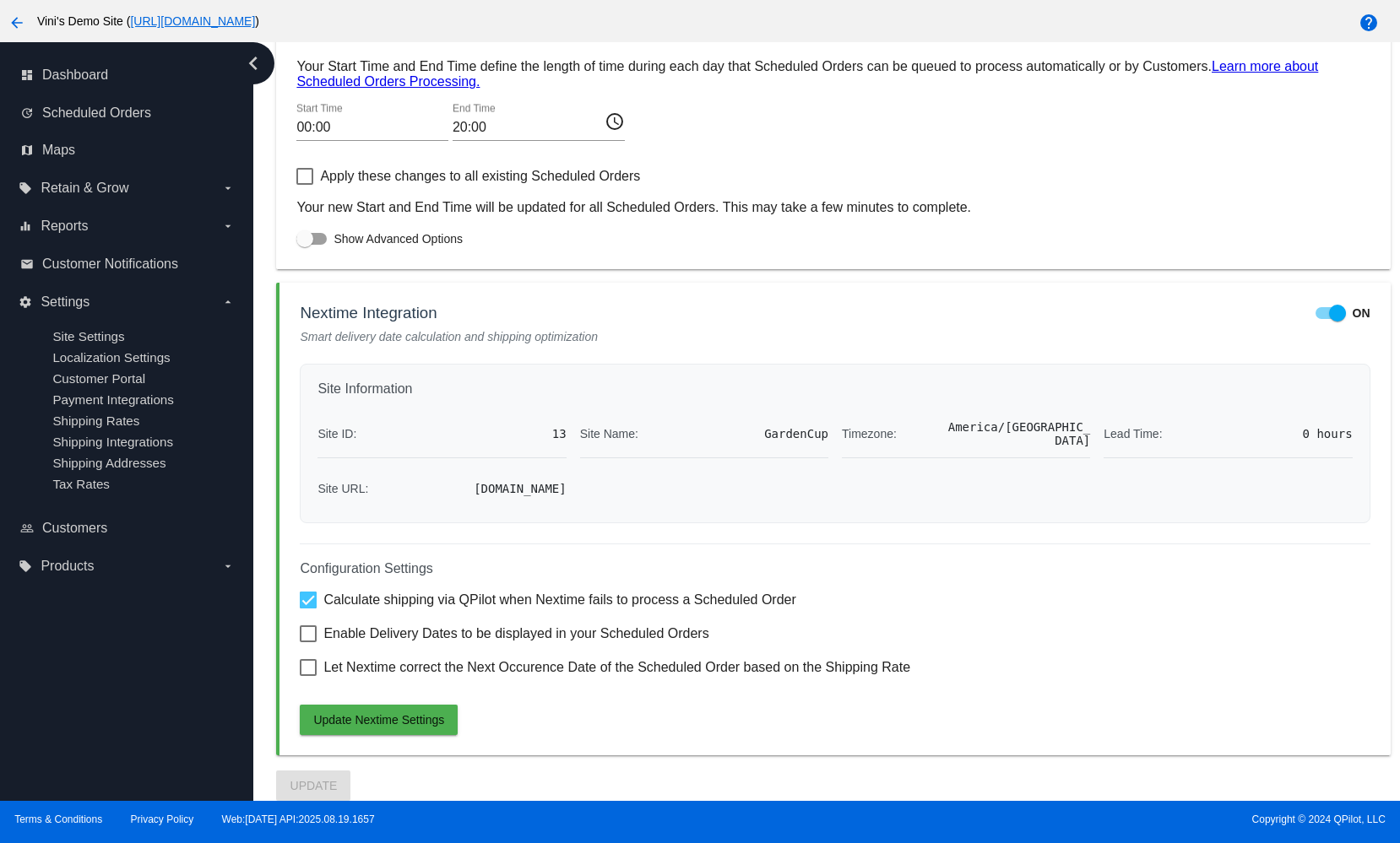
click at [396, 640] on span "Enable Delivery Dates to be displayed in your Scheduled Orders" at bounding box center [515, 634] width 385 height 20
click at [308, 642] on input "Enable Delivery Dates to be displayed in your Scheduled Orders" at bounding box center [308, 642] width 1 height 1
checkbox input "true"
click at [404, 668] on span "Let Nextime correct the Next Occurence Date of the Scheduled Order based on the…" at bounding box center [616, 667] width 587 height 20
click at [308, 677] on input "Let Nextime correct the Next Occurence Date of the Scheduled Order based on the…" at bounding box center [308, 677] width 1 height 1
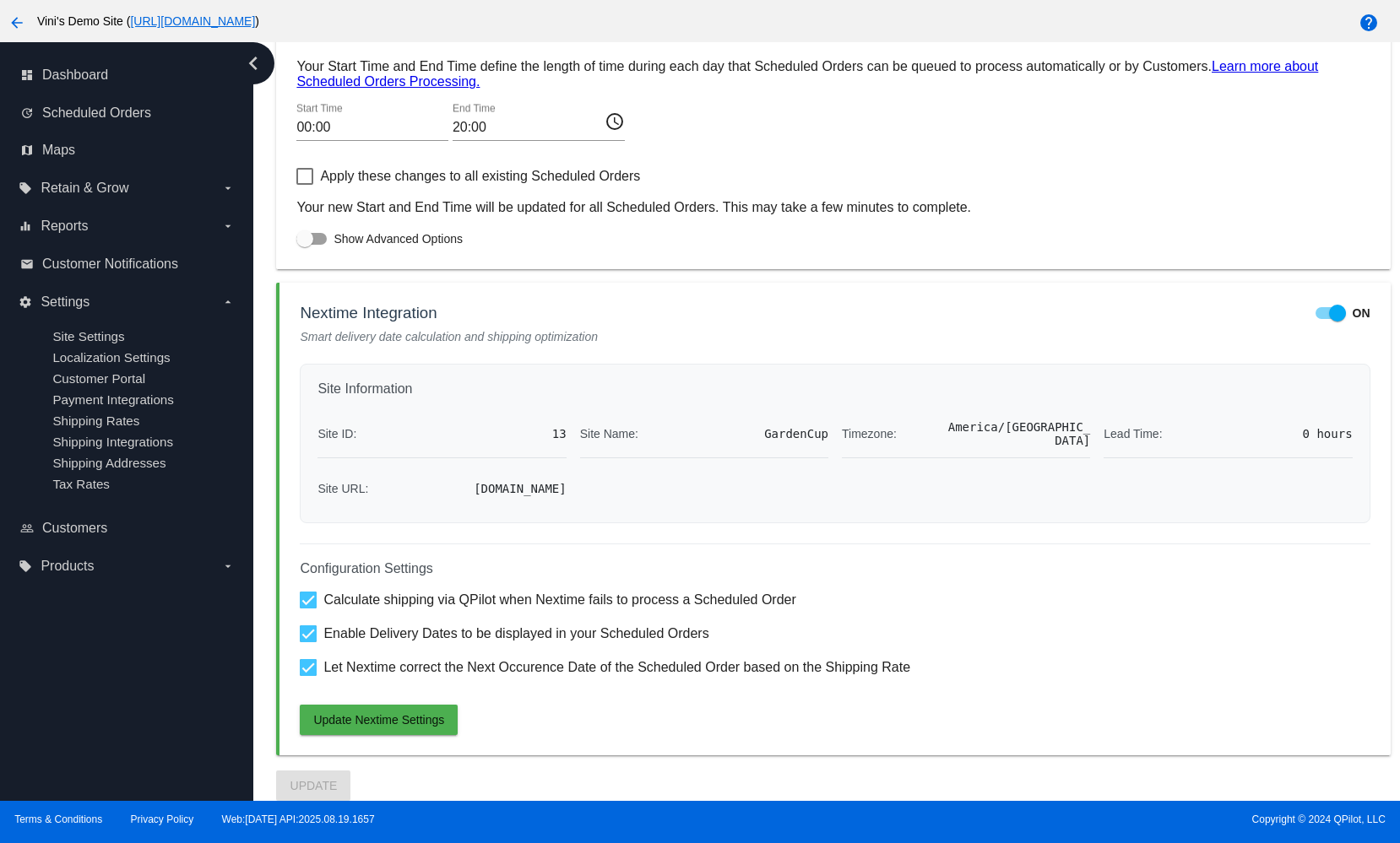
click at [515, 672] on span "Let Nextime correct the Next Occurence Date of the Scheduled Order based on the…" at bounding box center [616, 667] width 587 height 20
click at [308, 677] on input "Let Nextime correct the Next Occurence Date of the Scheduled Order based on the…" at bounding box center [308, 677] width 1 height 1
click at [510, 673] on span "Let Nextime correct the Next Occurence Date of the Scheduled Order based on the…" at bounding box center [616, 667] width 587 height 20
click at [308, 677] on input "Let Nextime correct the Next Occurence Date of the Scheduled Order based on the…" at bounding box center [308, 677] width 1 height 1
checkbox input "true"
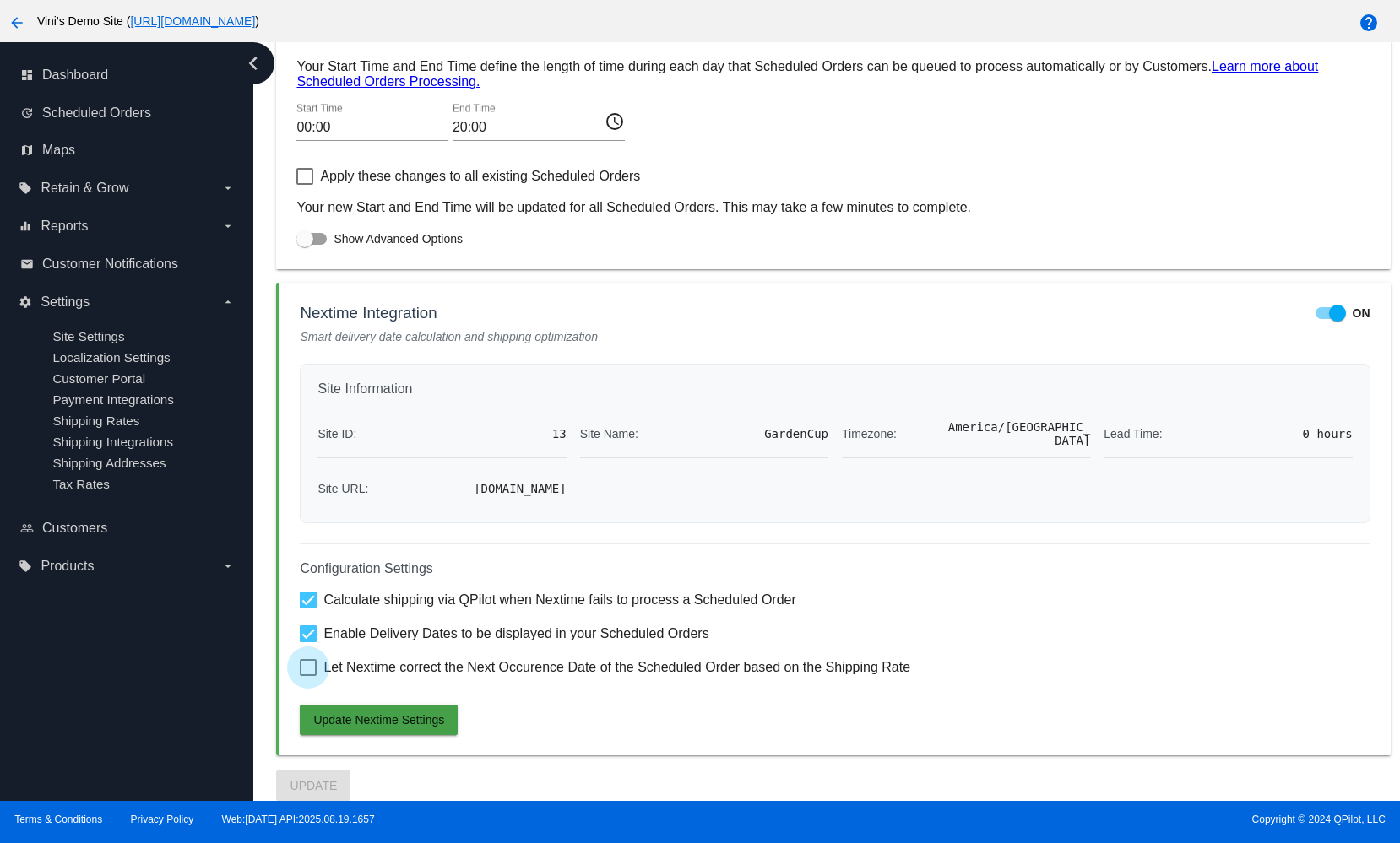
click at [379, 711] on button "Update Nextime Settings" at bounding box center [378, 721] width 158 height 31
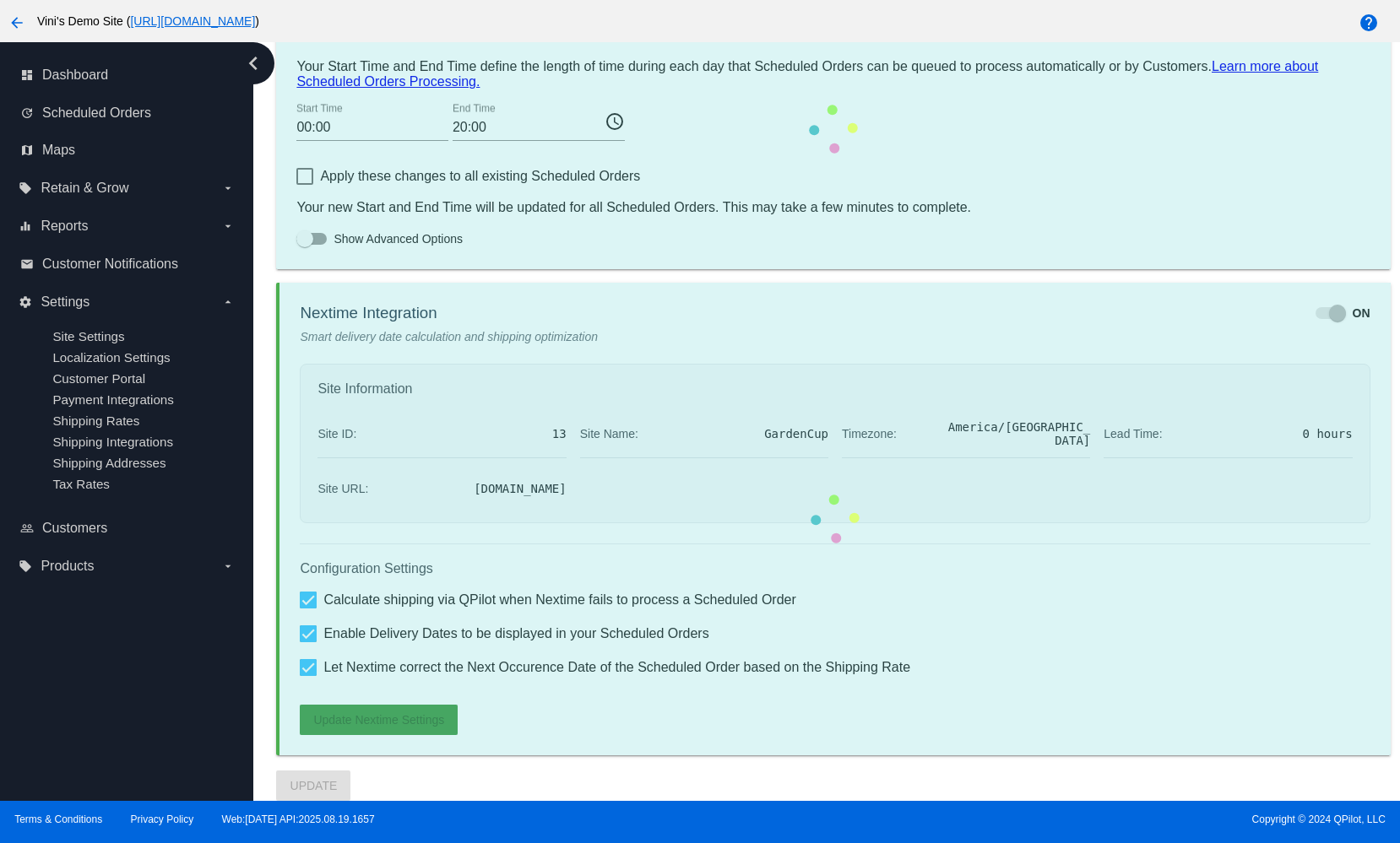
scroll to position [856, 0]
